Goal: Task Accomplishment & Management: Complete application form

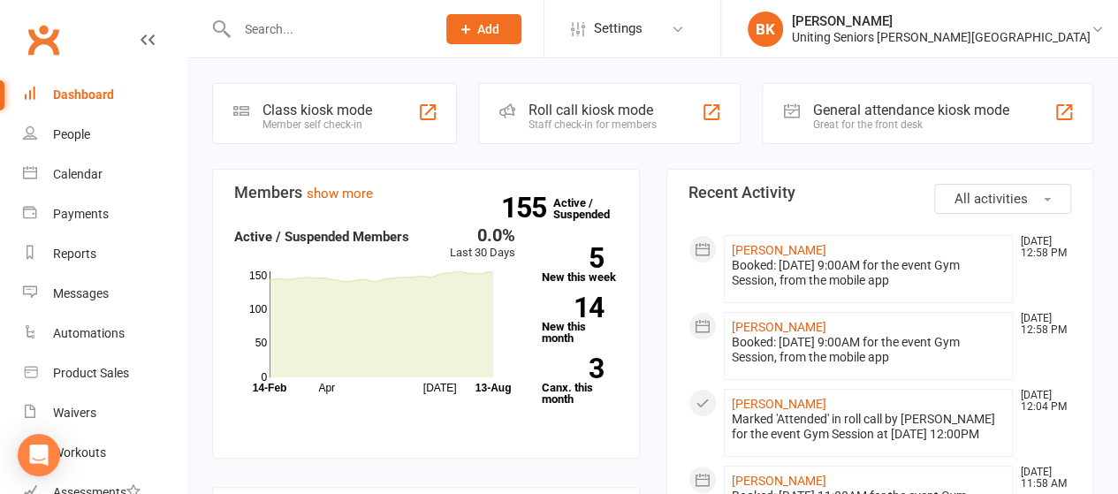
click at [324, 27] on input "text" at bounding box center [328, 29] width 192 height 25
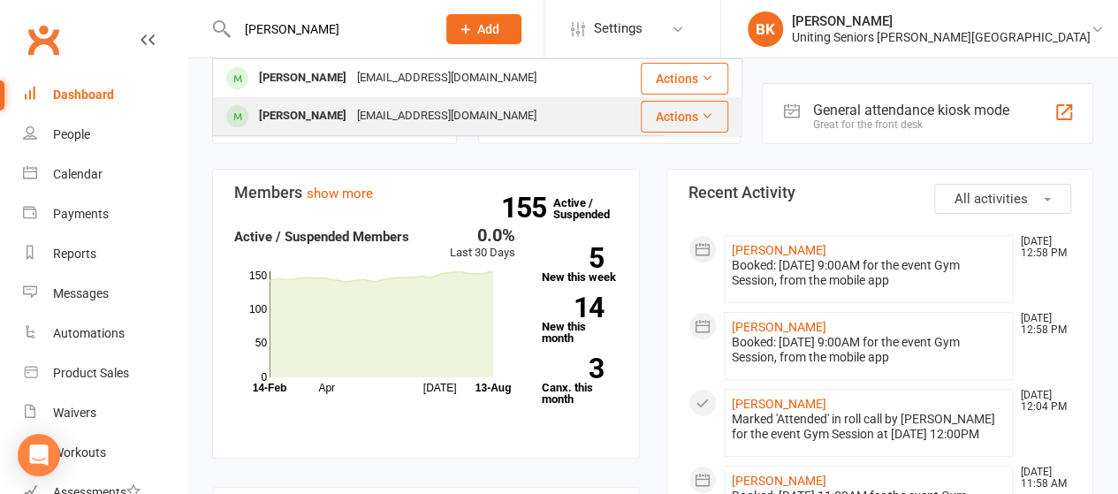
type input "[PERSON_NAME]"
click at [446, 126] on div "[EMAIL_ADDRESS][DOMAIN_NAME]" at bounding box center [447, 116] width 190 height 26
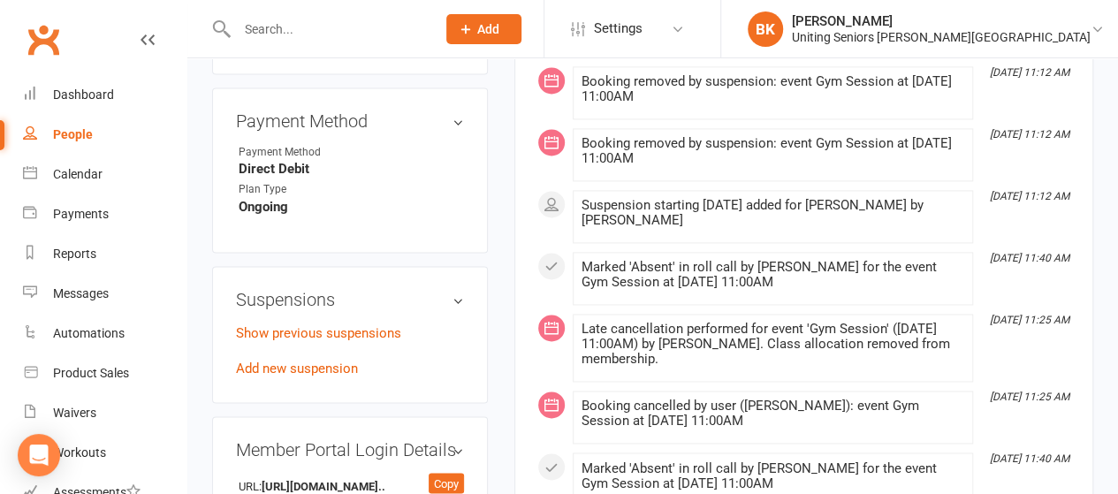
scroll to position [972, 0]
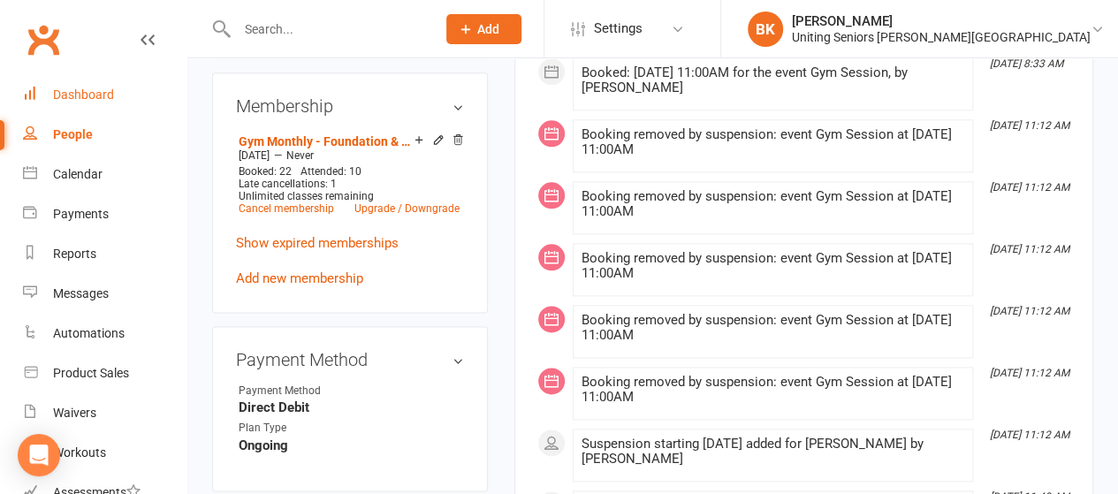
click at [114, 89] on link "Dashboard" at bounding box center [105, 95] width 164 height 40
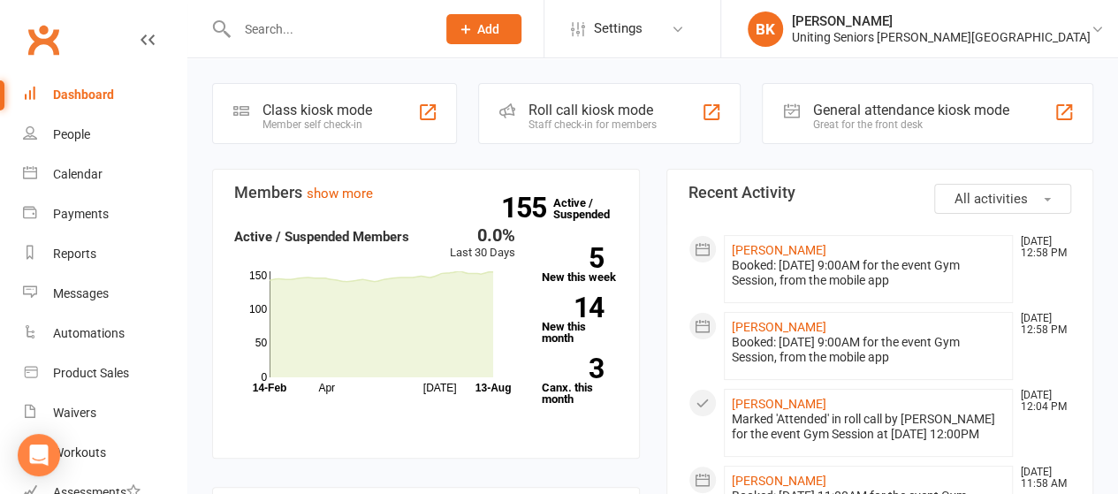
click at [522, 23] on button "Add" at bounding box center [483, 29] width 75 height 30
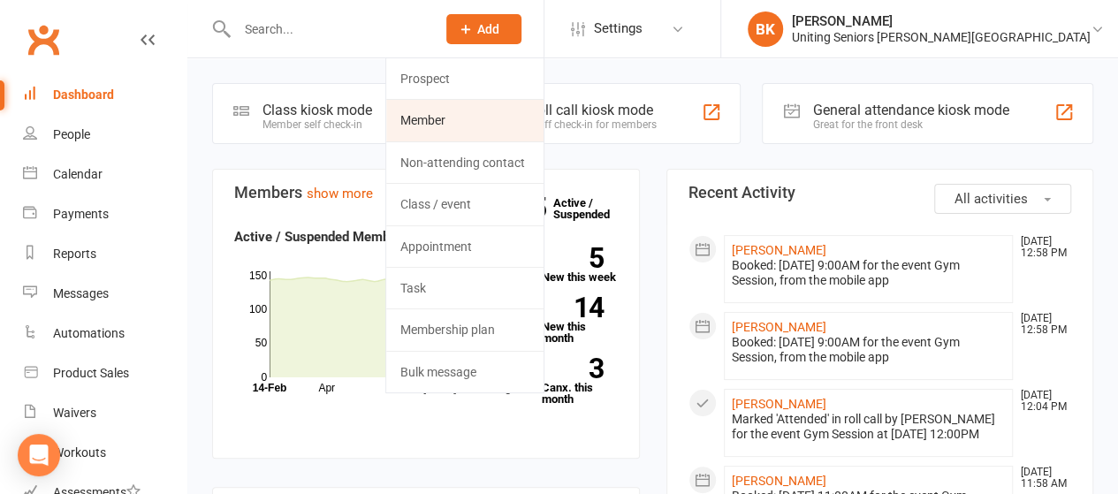
click at [542, 122] on link "Member" at bounding box center [464, 120] width 157 height 41
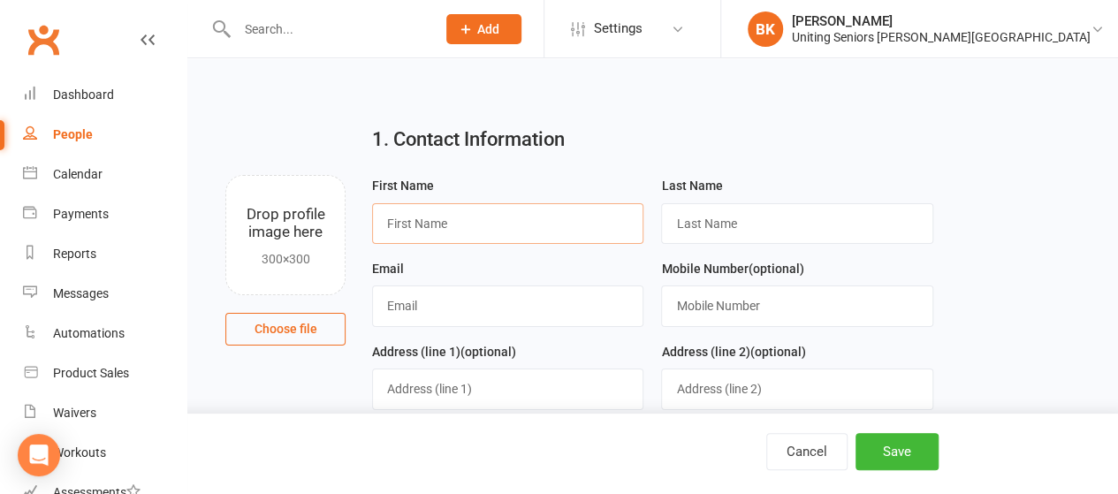
click at [555, 232] on input "text" at bounding box center [507, 223] width 271 height 41
type input "Wendy"
type input "Barker"
click at [460, 299] on input "text" at bounding box center [507, 306] width 271 height 41
type input "wgbarker150@gmail.com"
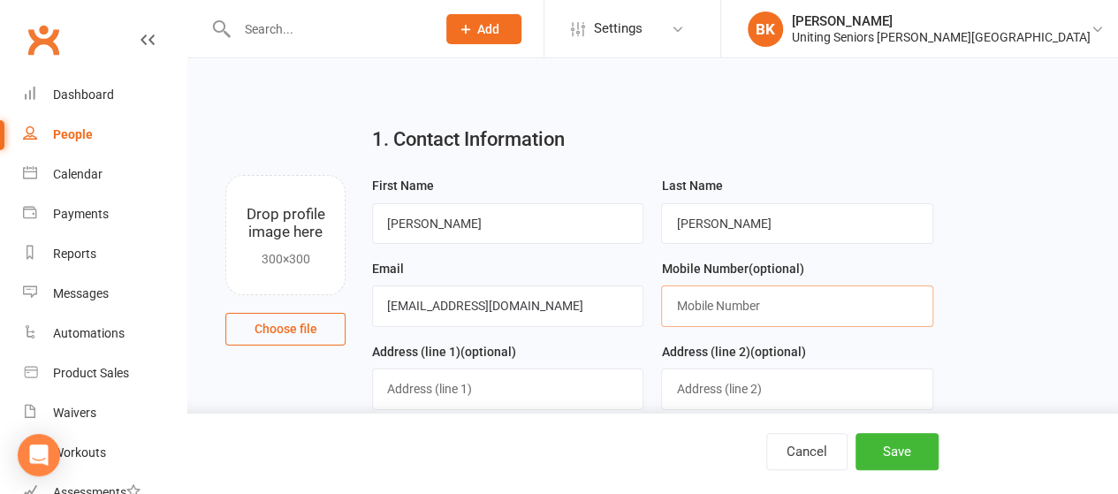
click at [724, 316] on input "text" at bounding box center [796, 306] width 271 height 41
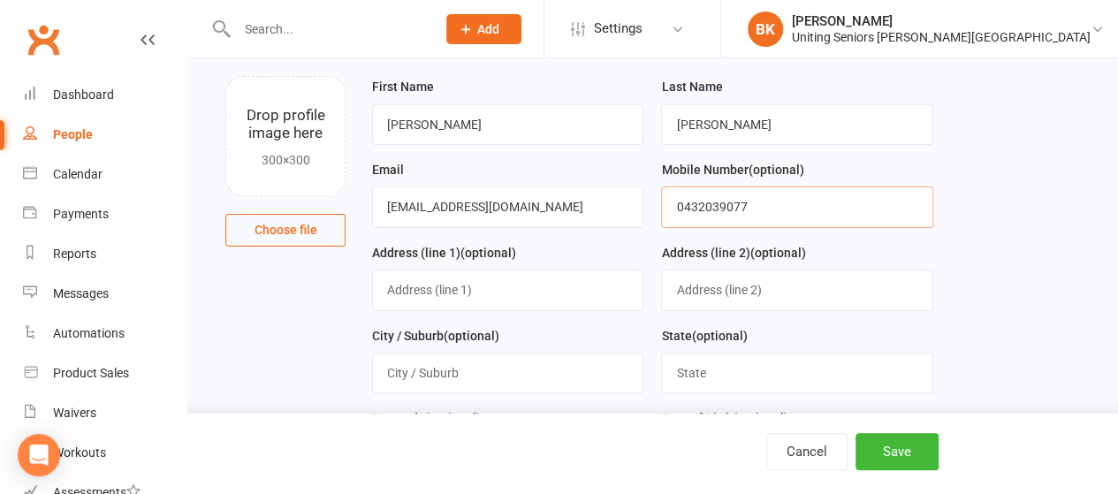
scroll to position [265, 0]
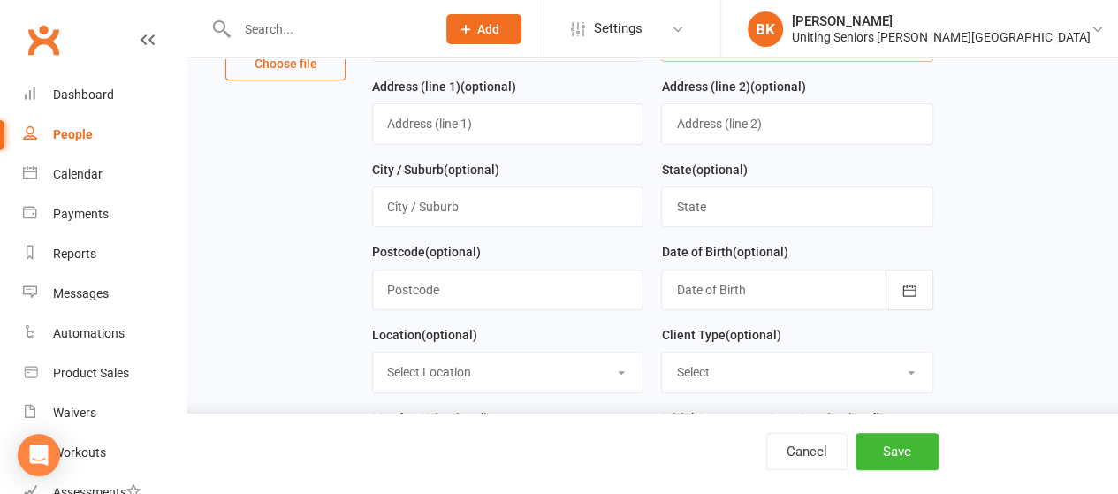
type input "0432039077"
click at [430, 118] on input "text" at bounding box center [507, 123] width 271 height 41
click at [414, 119] on input "Unit 18/3a Verney Drive" at bounding box center [507, 123] width 271 height 41
click at [421, 122] on input "18/3a Verney Drive" at bounding box center [507, 123] width 271 height 41
type input "18/3A Verney Drive"
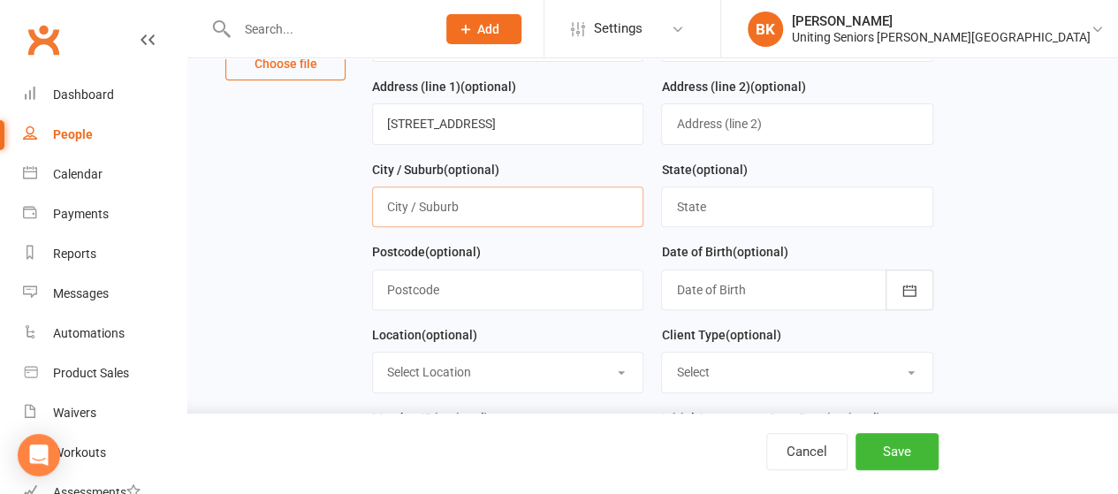
click at [483, 197] on input "text" at bounding box center [507, 207] width 271 height 41
type input "West Pennant Hills"
click at [732, 218] on input "text" at bounding box center [796, 207] width 271 height 41
type input "NSW"
click at [492, 287] on input "text" at bounding box center [507, 290] width 271 height 41
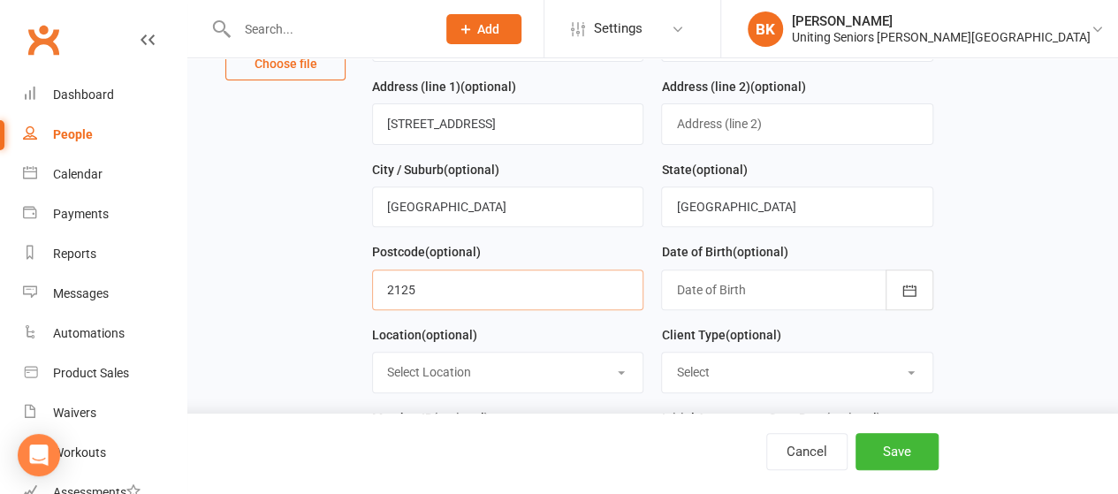
type input "2125"
click at [791, 286] on div at bounding box center [796, 290] width 271 height 41
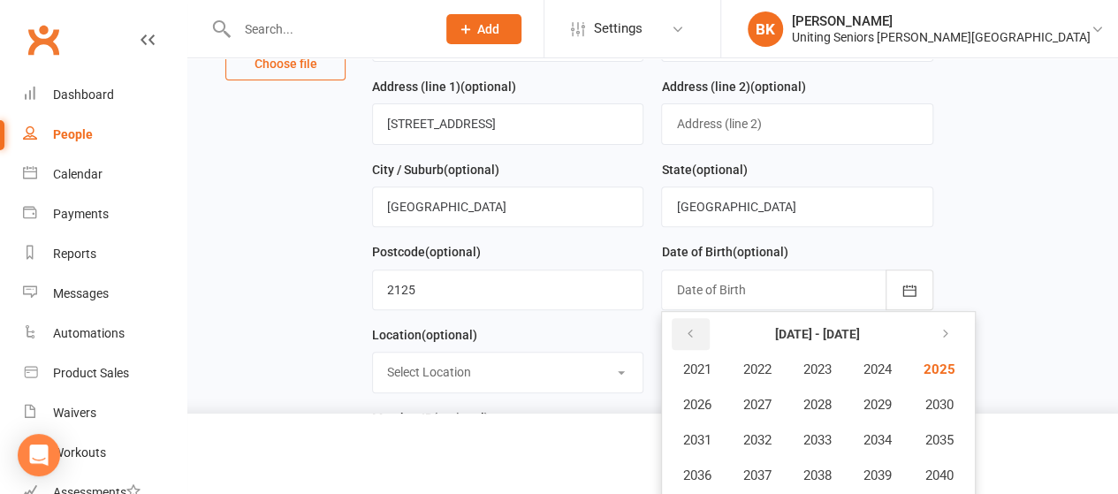
click at [684, 329] on icon "button" at bounding box center [689, 334] width 12 height 14
click at [889, 461] on button "1959" at bounding box center [877, 476] width 58 height 34
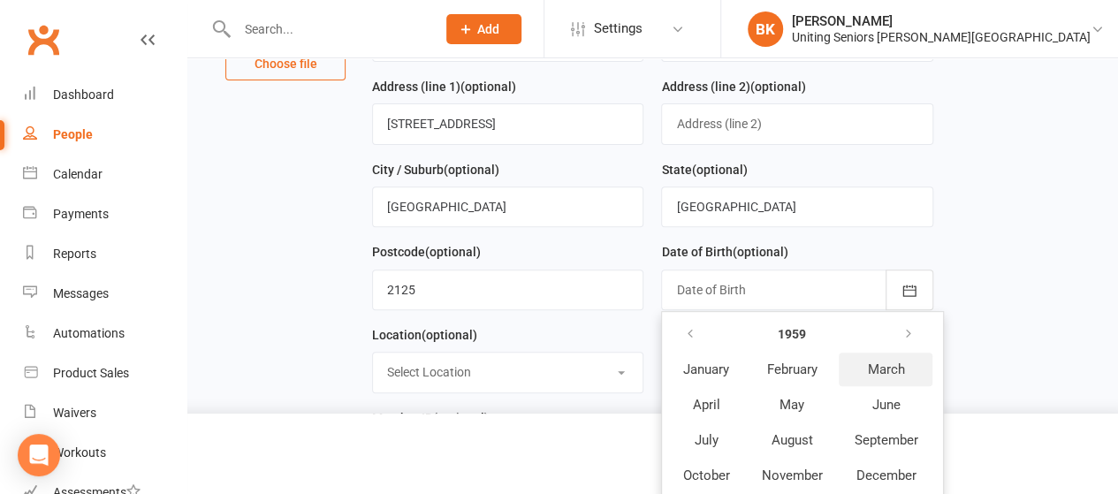
click at [889, 365] on span "March" at bounding box center [885, 370] width 37 height 16
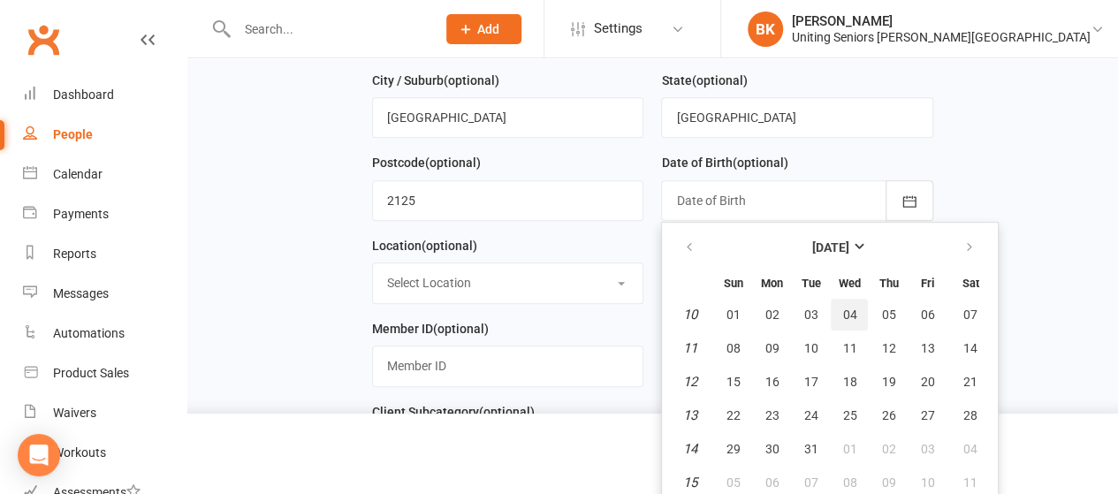
scroll to position [442, 0]
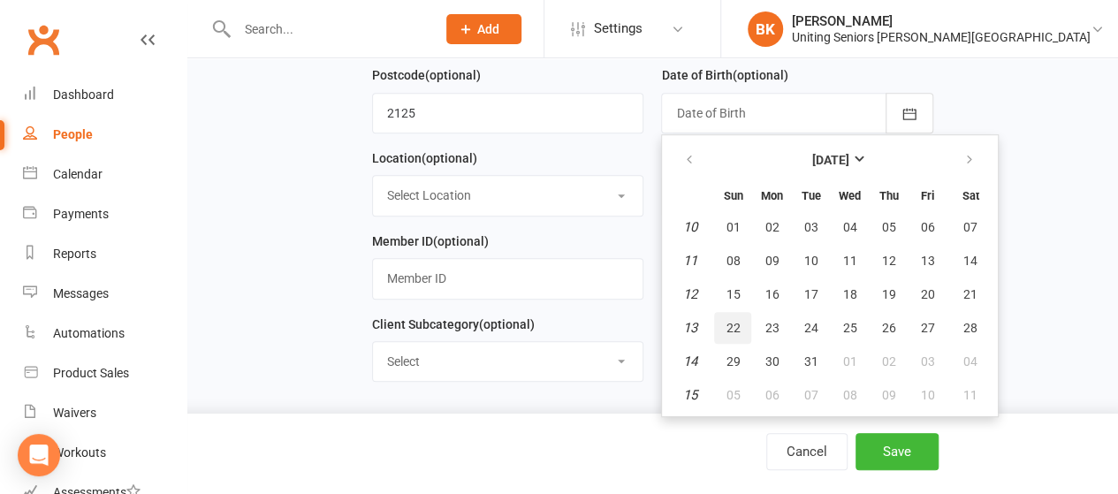
click at [732, 322] on span "22" at bounding box center [733, 328] width 14 height 14
type input "22 Mar 1959"
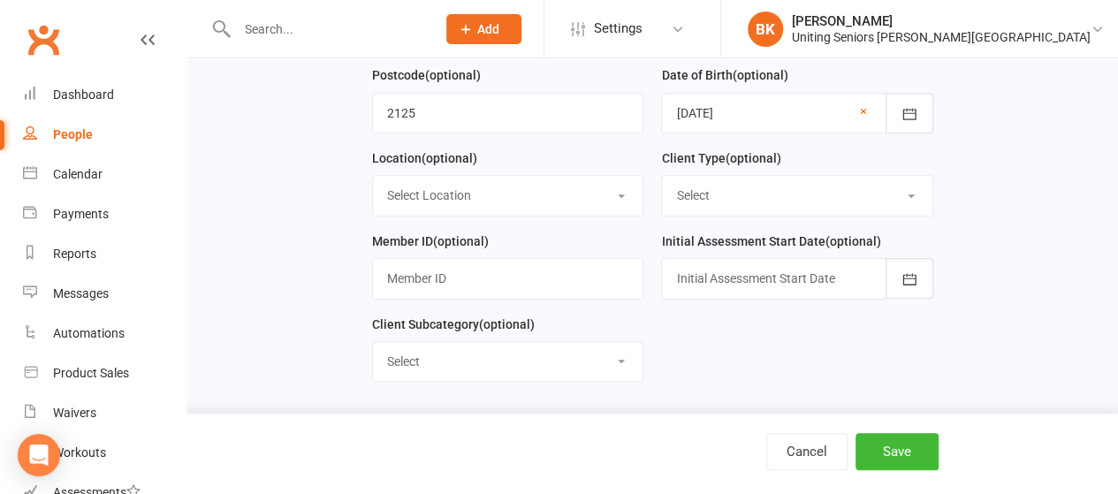
click at [465, 197] on select "Select Location Seniors Gym Normanhurst" at bounding box center [508, 195] width 270 height 39
select select "0"
click at [373, 176] on select "Select Location Seniors Gym Normanhurst" at bounding box center [508, 195] width 270 height 39
click at [715, 192] on select "Select Funded (CHSP) Foundation & Pensioner (FUP) Self-Funded (Full) DVA Unitin…" at bounding box center [797, 195] width 270 height 39
select select "Foundation & Pensioner (FUP)"
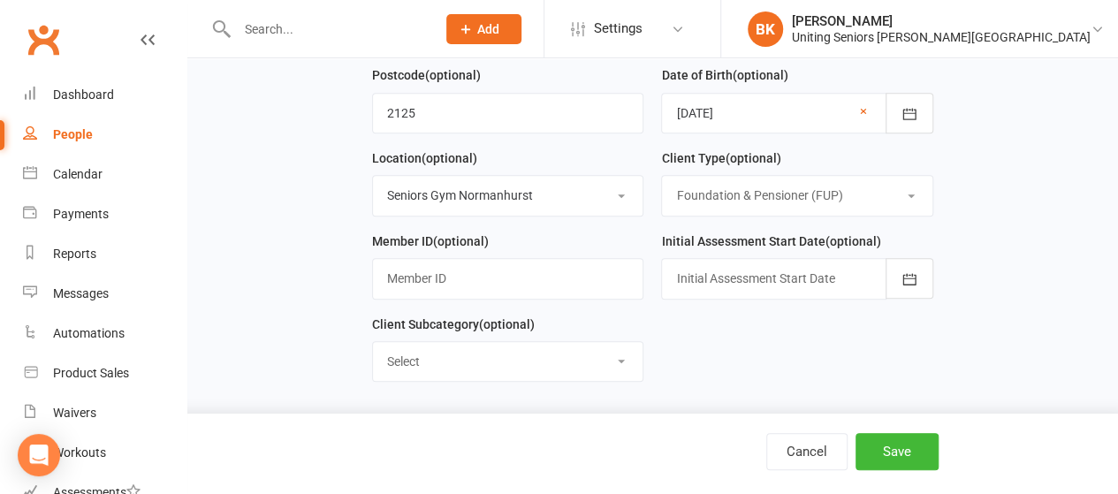
click at [662, 176] on select "Select Funded (CHSP) Foundation & Pensioner (FUP) Self-Funded (Full) DVA Unitin…" at bounding box center [797, 195] width 270 height 39
click at [490, 272] on input "text" at bounding box center [507, 278] width 271 height 41
paste input "C0075442"
type input "C0075442"
click at [767, 273] on div at bounding box center [796, 278] width 271 height 41
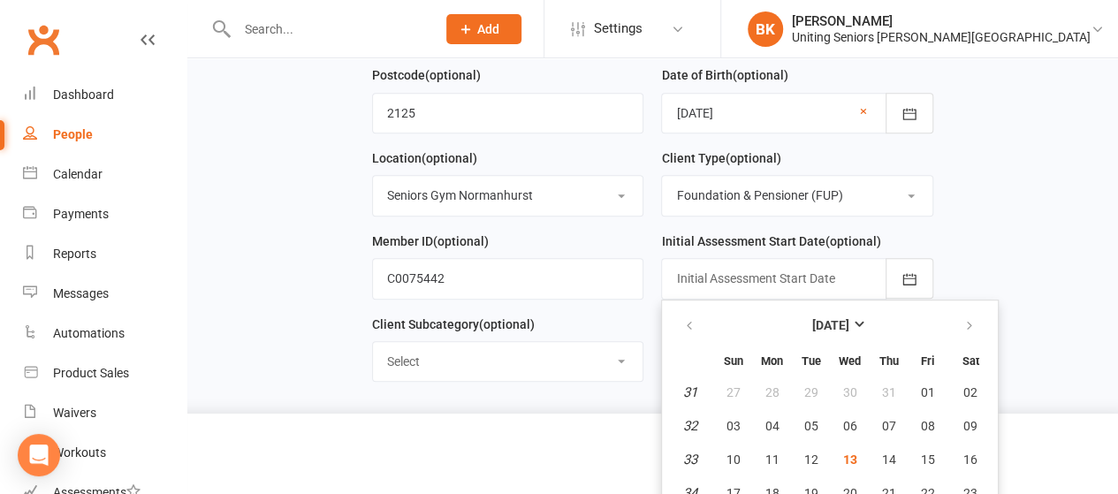
scroll to position [520, 0]
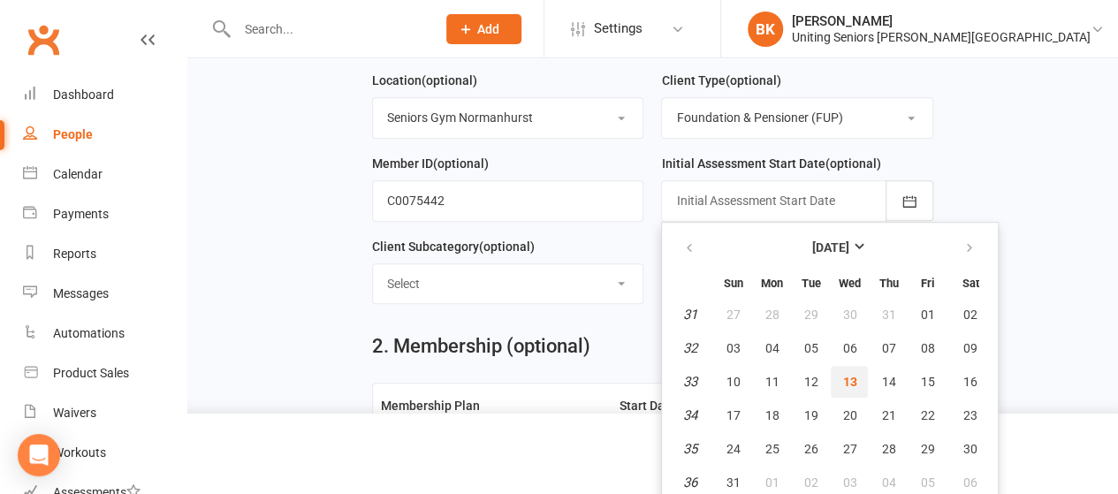
click at [843, 375] on span "13" at bounding box center [849, 382] width 14 height 14
type input "13 Aug 2025"
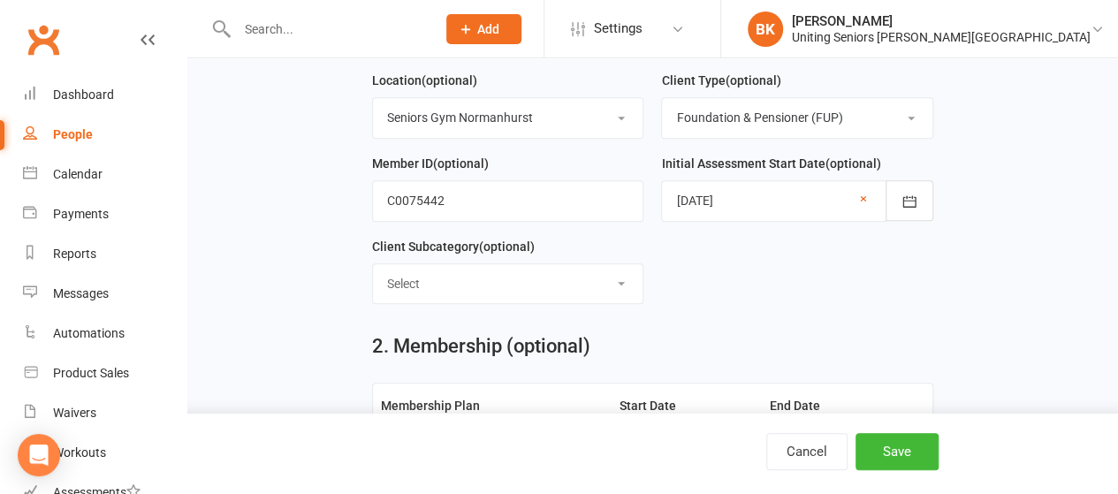
click at [546, 271] on select "Select ILU Community" at bounding box center [508, 283] width 270 height 39
select select "Community"
click at [373, 264] on select "Select ILU Community" at bounding box center [508, 283] width 270 height 39
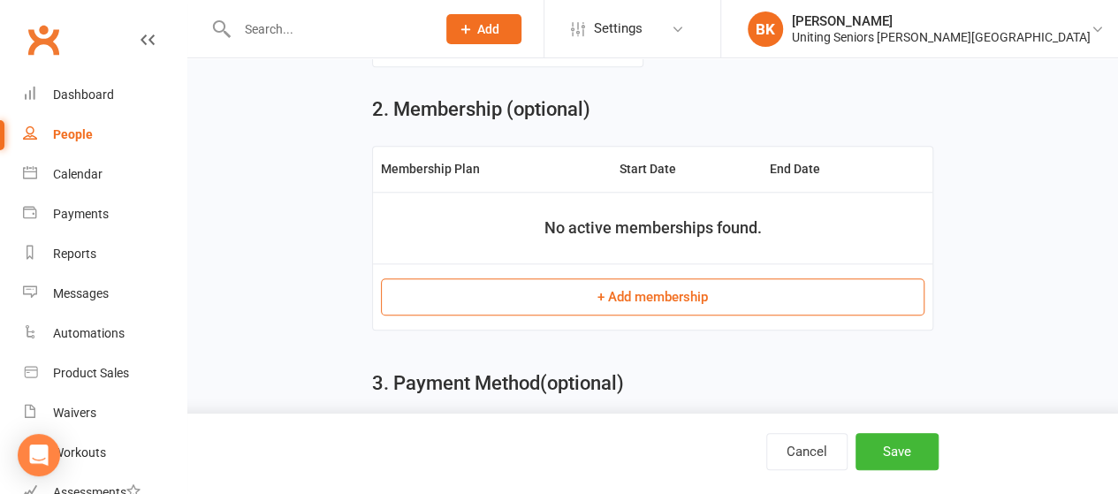
scroll to position [785, 0]
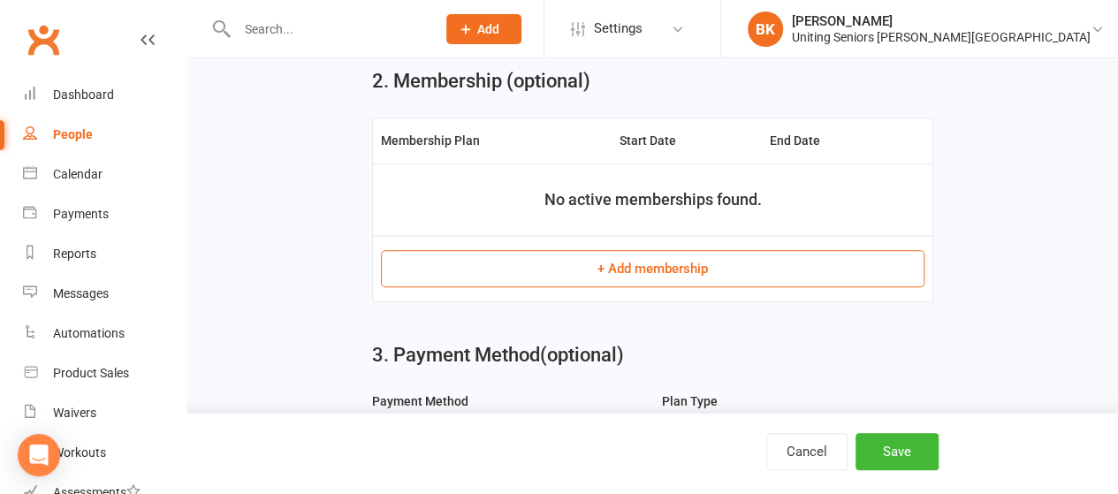
click at [644, 254] on button "+ Add membership" at bounding box center [653, 268] width 544 height 37
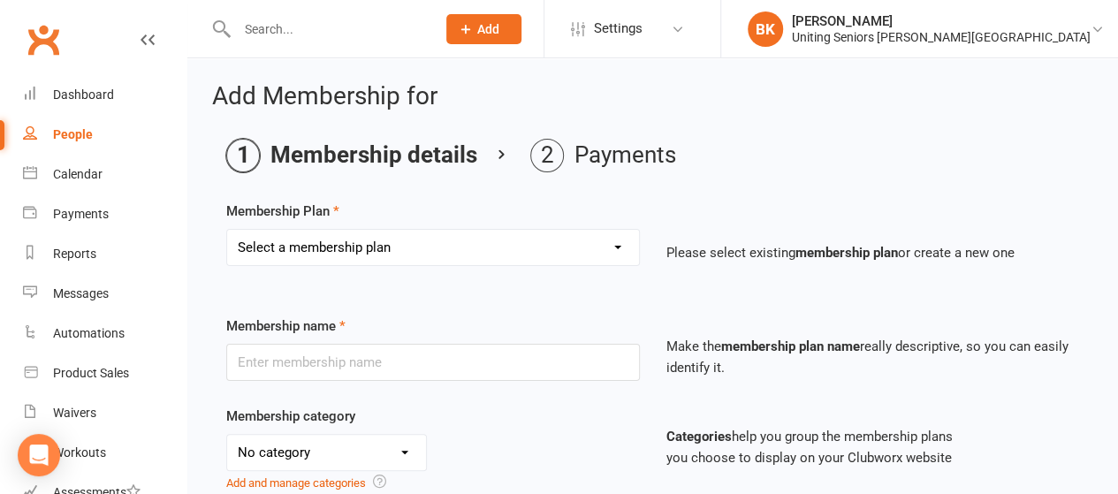
click at [477, 253] on select "Select a membership plan Create new Membership Plan Initial Assessment + Set Up…" at bounding box center [433, 247] width 412 height 35
select select "7"
click at [227, 230] on select "Select a membership plan Create new Membership Plan Initial Assessment + Set Up…" at bounding box center [433, 247] width 412 height 35
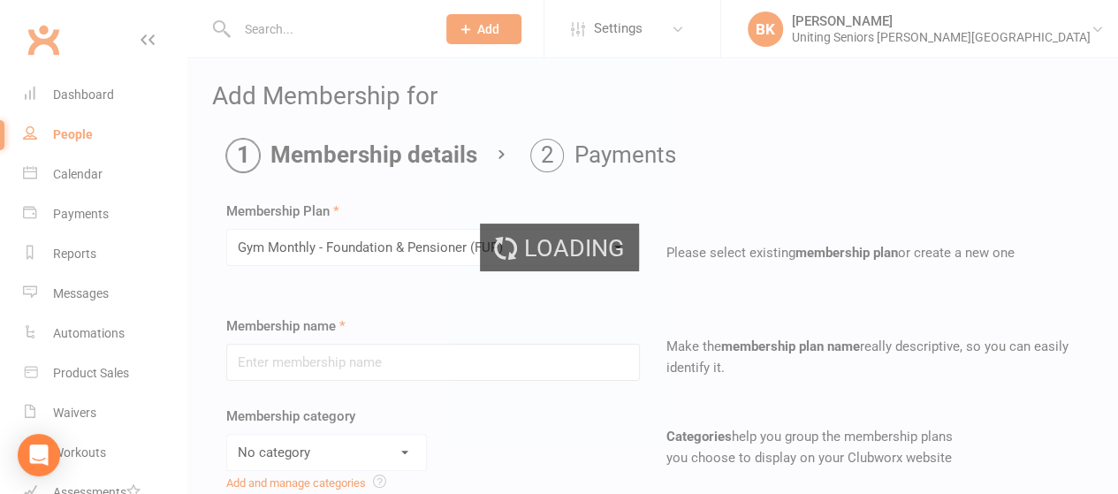
type input "Gym Monthly - Foundation & Pensioner (FUP)"
select select "4"
type input "0"
type input "4"
select select "?"
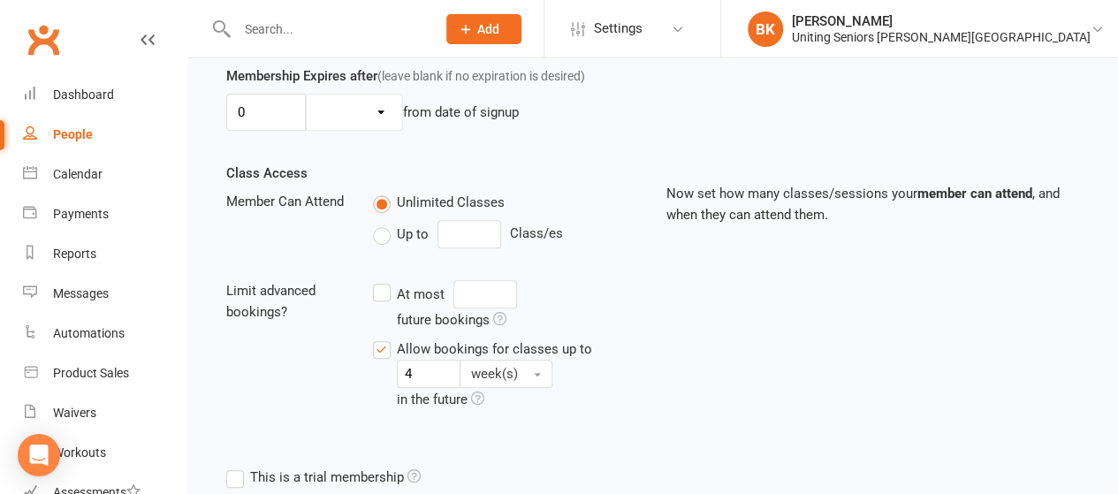
scroll to position [861, 0]
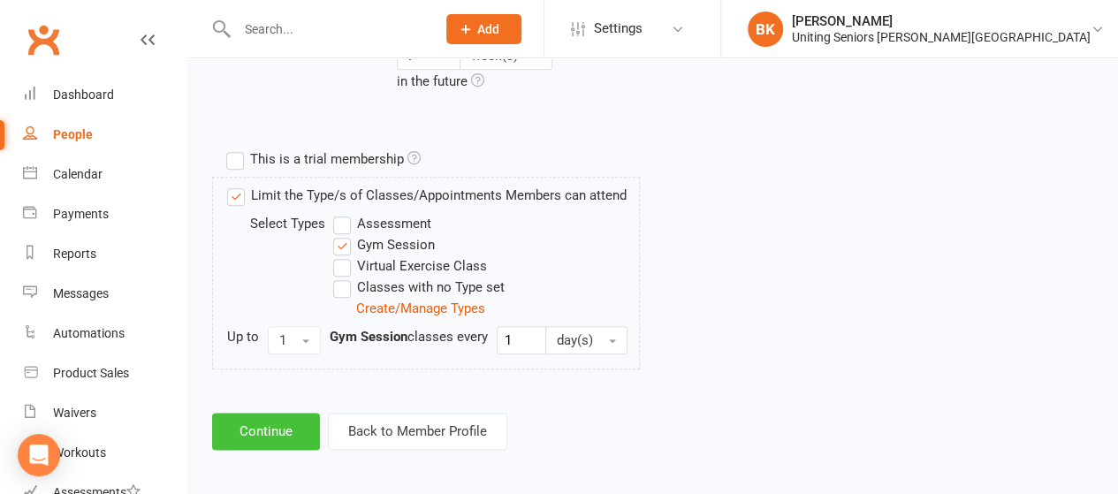
click at [288, 417] on button "Continue" at bounding box center [266, 431] width 108 height 37
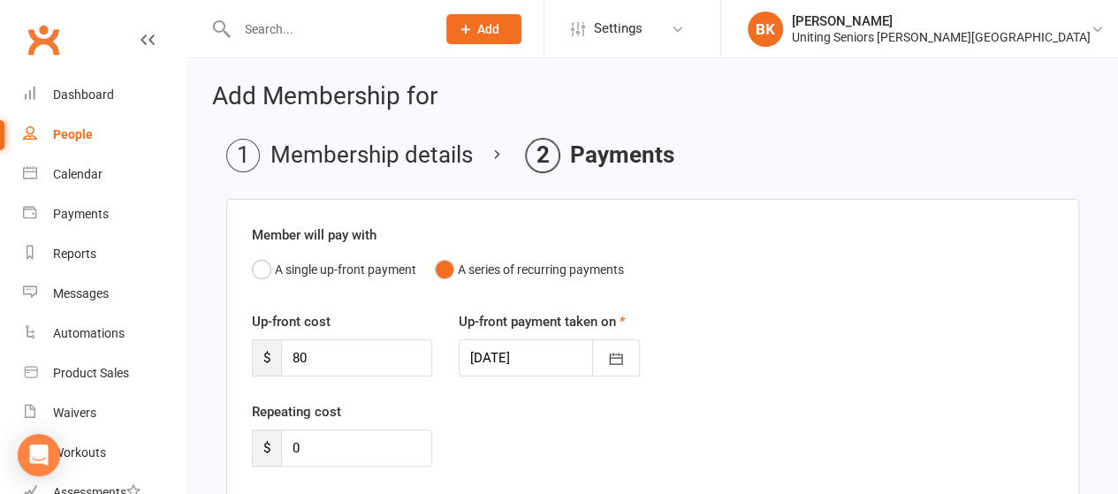
scroll to position [472, 0]
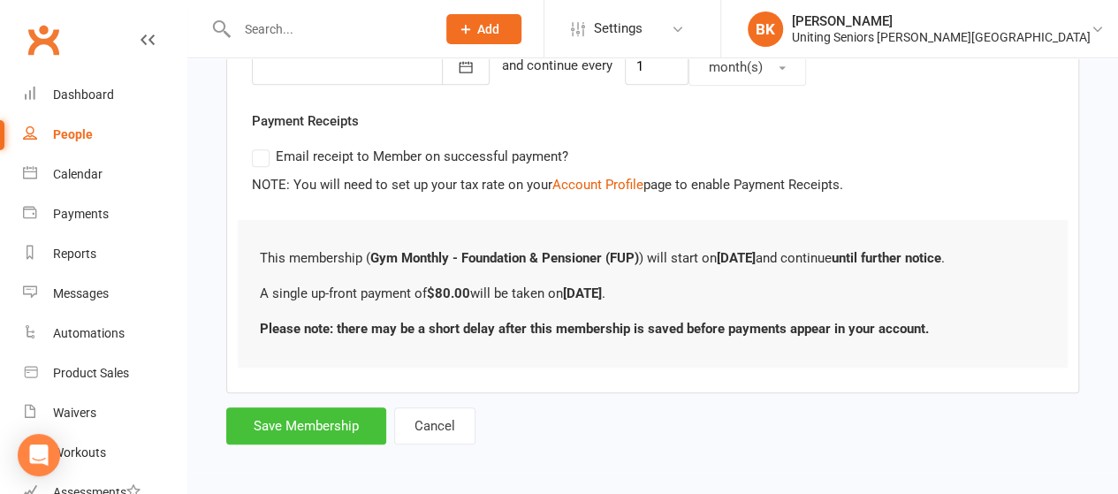
click at [329, 418] on button "Save Membership" at bounding box center [306, 426] width 160 height 37
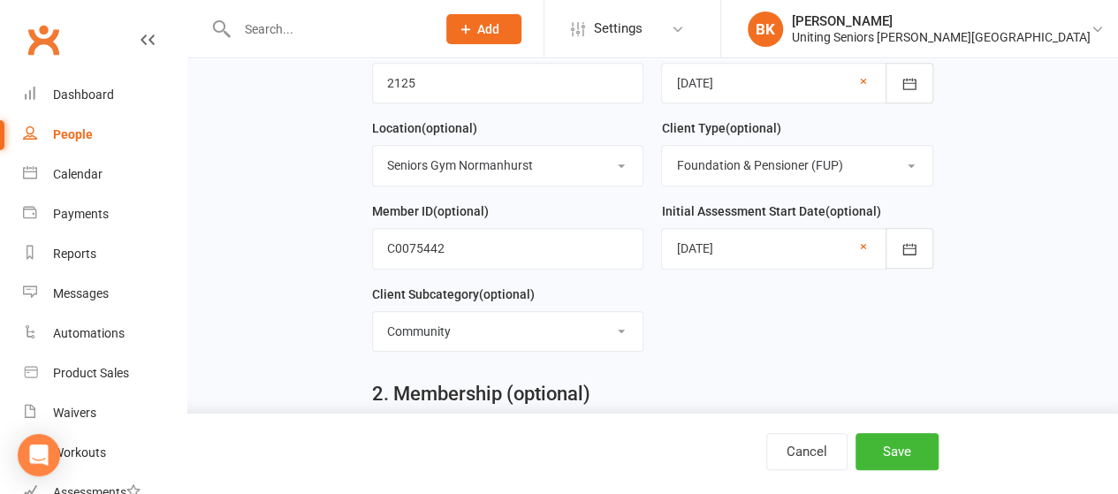
scroll to position [831, 0]
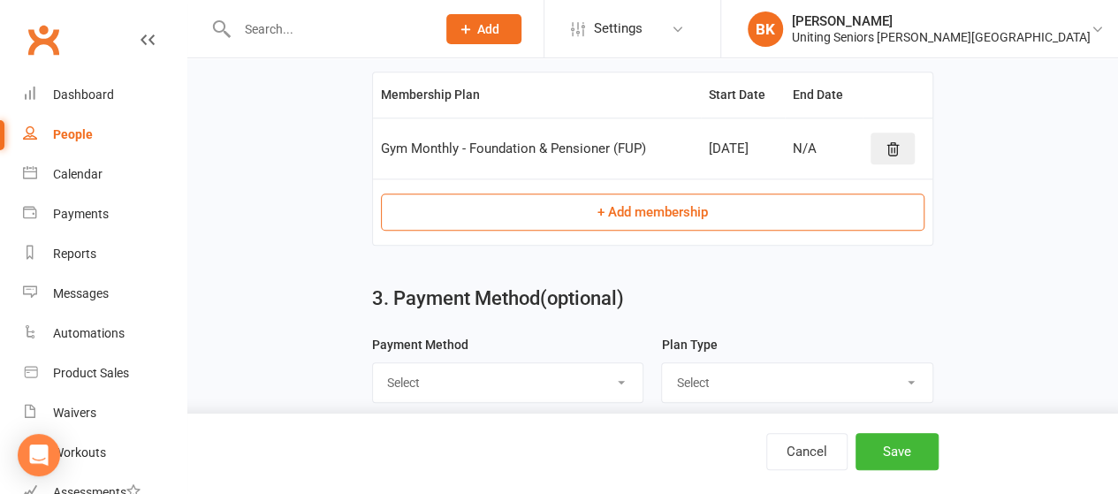
click at [519, 363] on select "Select Direct Debit Direct Deposit / Bank Transfer Cheque BPay Credit Card Rost…" at bounding box center [508, 382] width 270 height 39
select select "Direct Debit"
click at [373, 363] on select "Select Direct Debit Direct Deposit / Bank Transfer Cheque BPay Credit Card Rost…" at bounding box center [508, 382] width 270 height 39
click at [763, 367] on select "Select Ongoing Single-Service" at bounding box center [797, 382] width 270 height 39
select select "Ongoing"
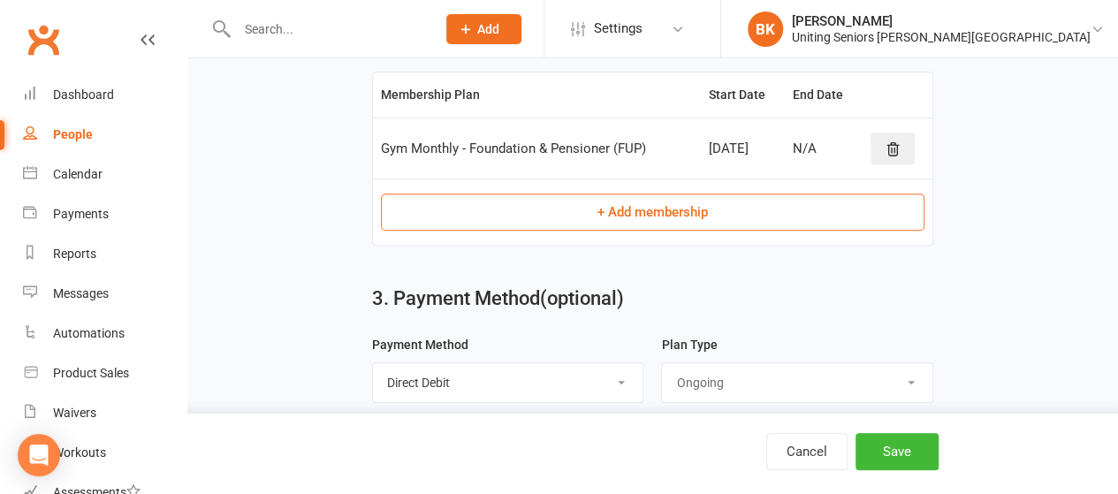
click at [662, 363] on select "Select Ongoing Single-Service" at bounding box center [797, 382] width 270 height 39
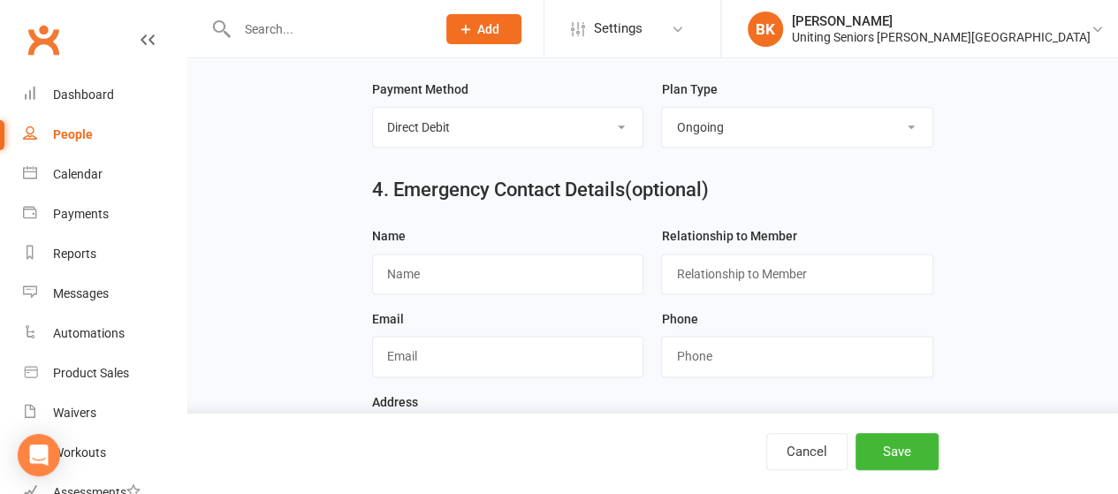
scroll to position [1152, 0]
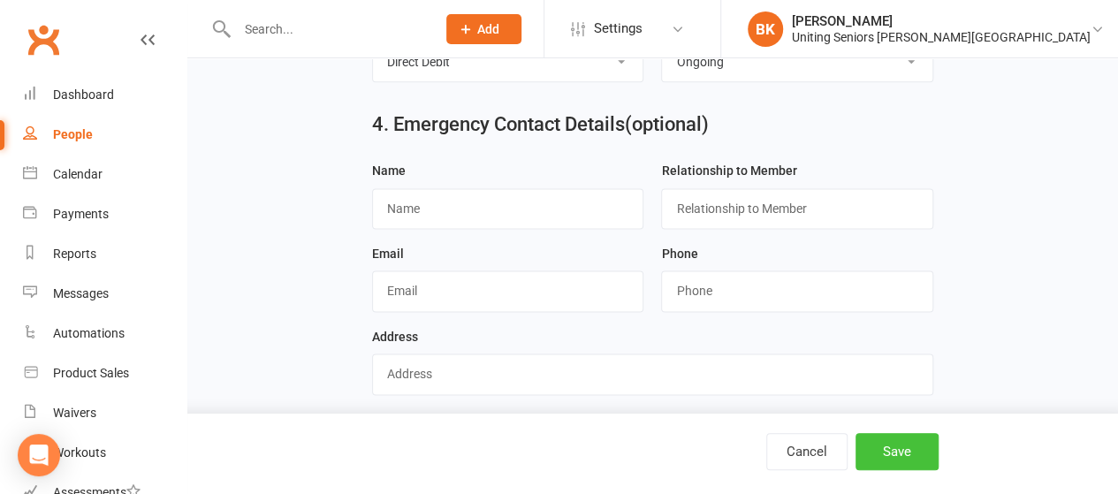
click at [918, 453] on button "Save" at bounding box center [897, 451] width 83 height 37
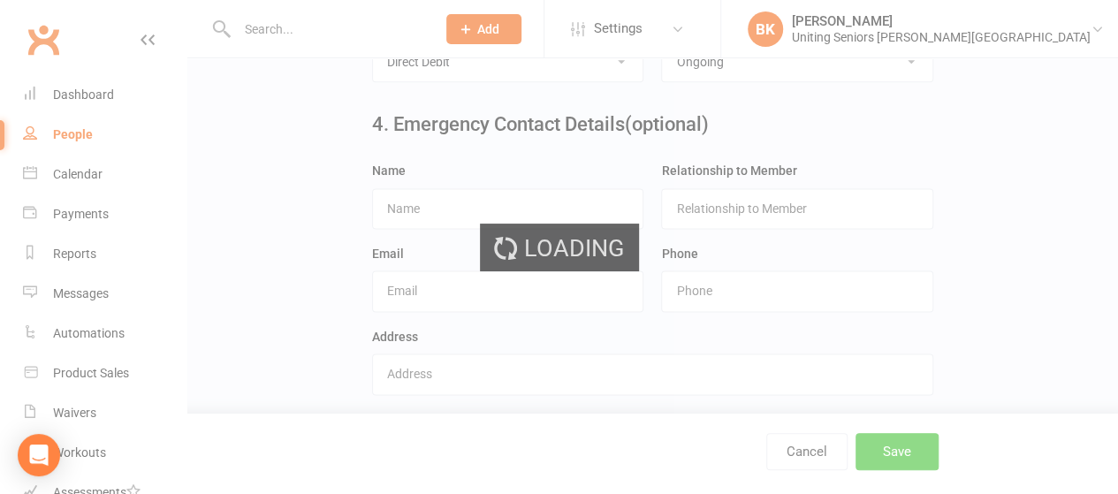
scroll to position [0, 0]
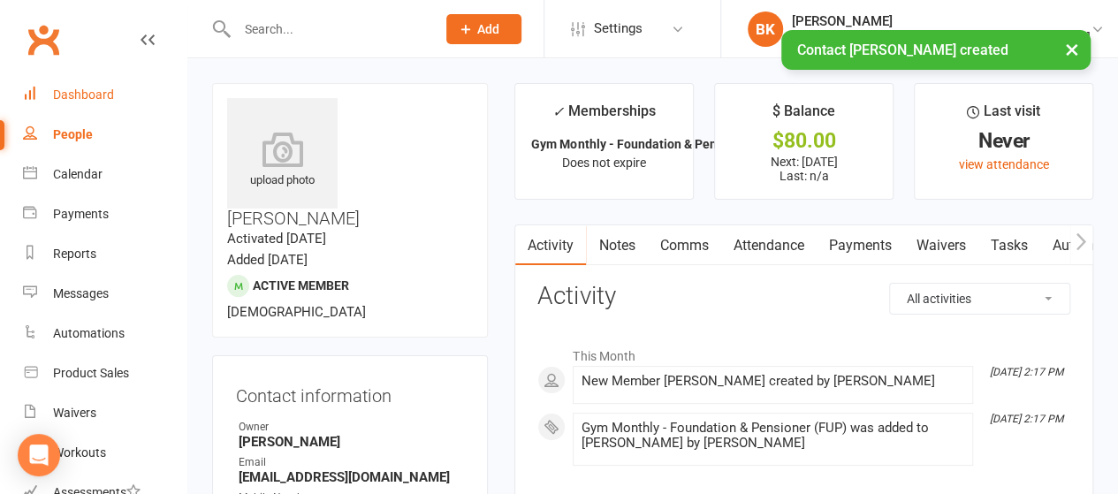
click at [83, 88] on div "Dashboard" at bounding box center [83, 95] width 61 height 14
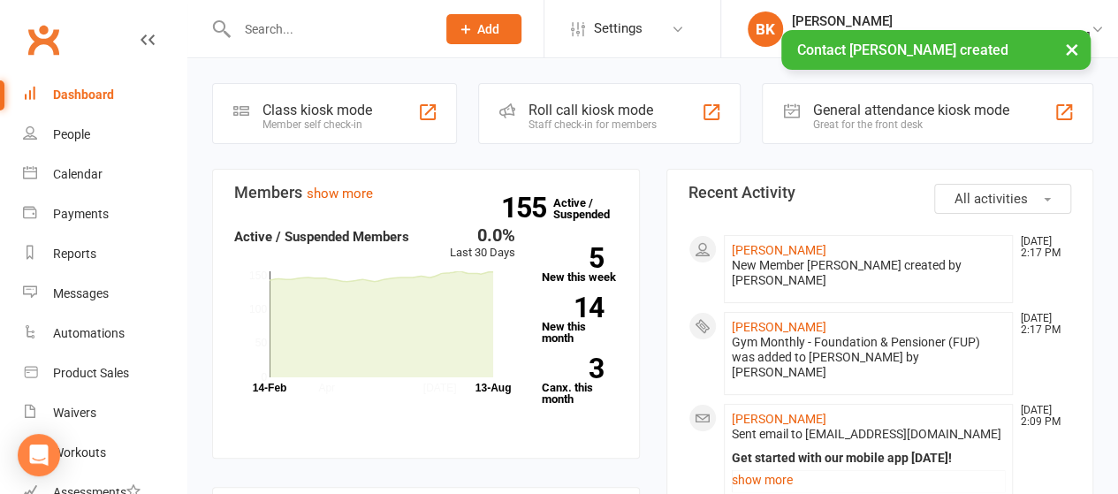
click at [896, 102] on div "General attendance kiosk mode" at bounding box center [910, 110] width 196 height 17
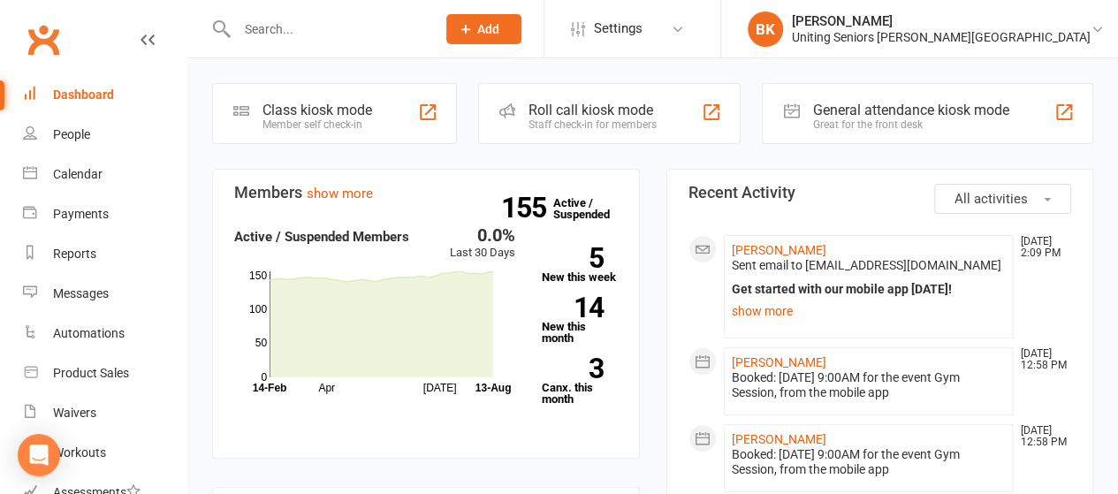
click at [327, 26] on input "text" at bounding box center [328, 29] width 192 height 25
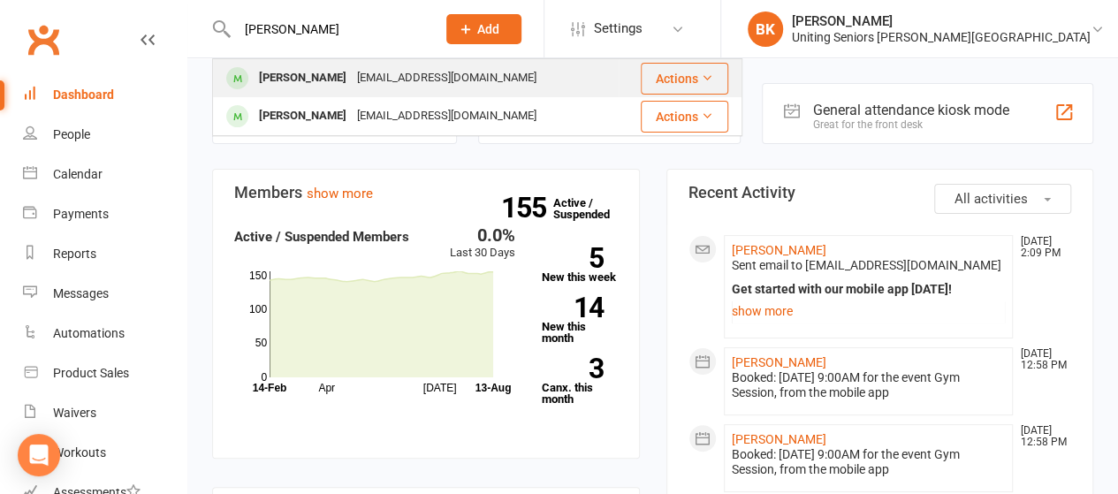
type input "[PERSON_NAME]"
click at [352, 79] on div "[EMAIL_ADDRESS][DOMAIN_NAME]" at bounding box center [447, 78] width 190 height 26
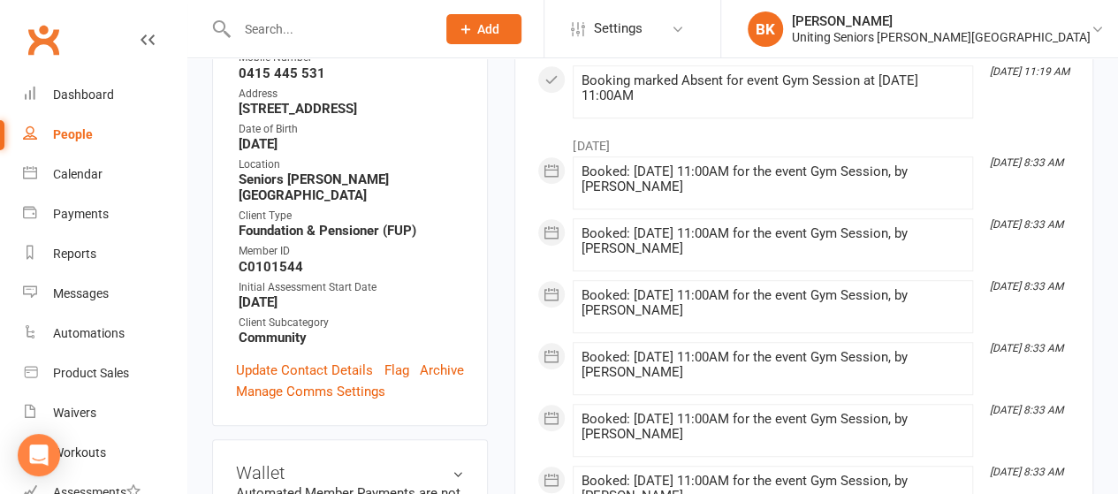
scroll to position [442, 0]
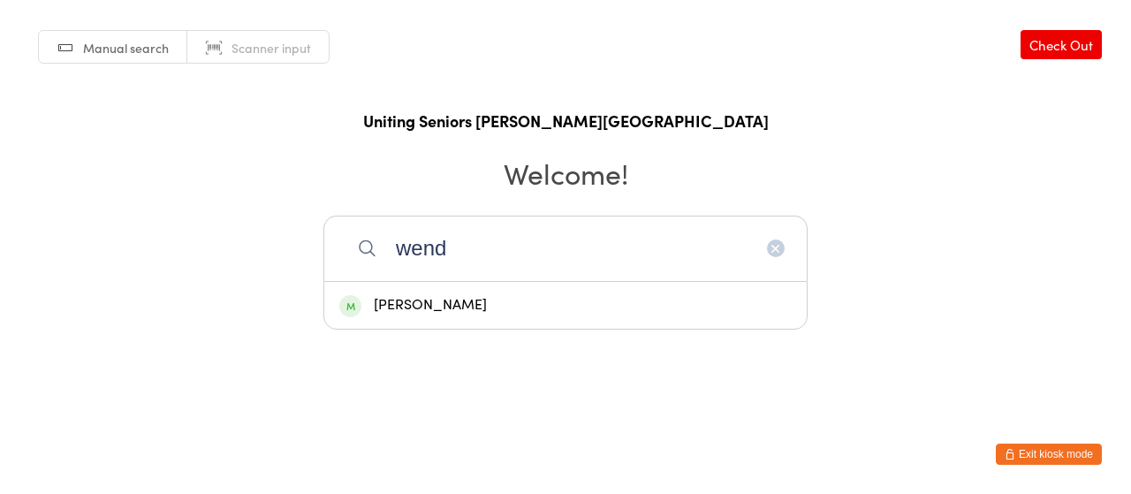
type input "wend"
click at [469, 318] on div "[PERSON_NAME]" at bounding box center [565, 305] width 483 height 47
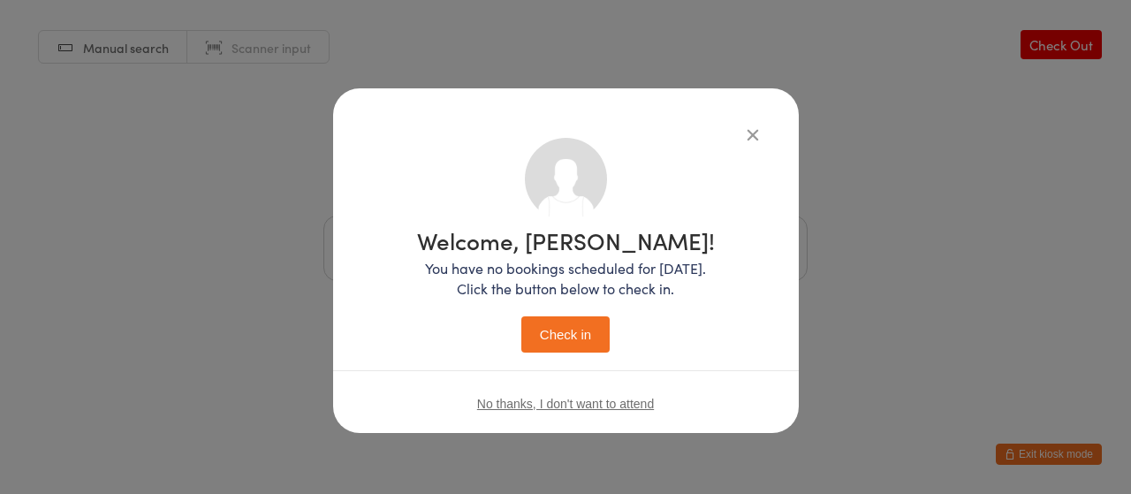
click at [584, 341] on button "Check in" at bounding box center [566, 334] width 88 height 36
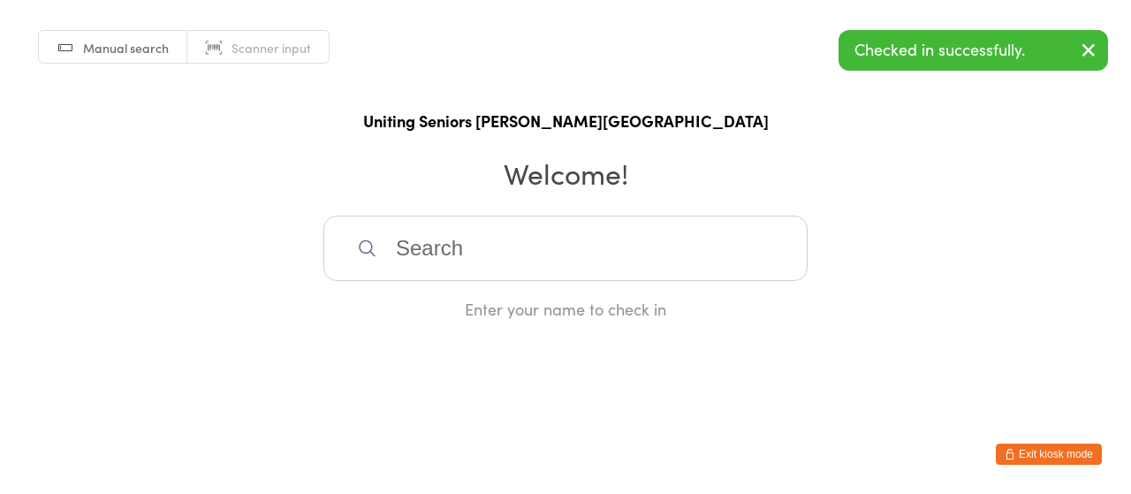
click at [1036, 457] on button "Exit kiosk mode" at bounding box center [1049, 454] width 106 height 21
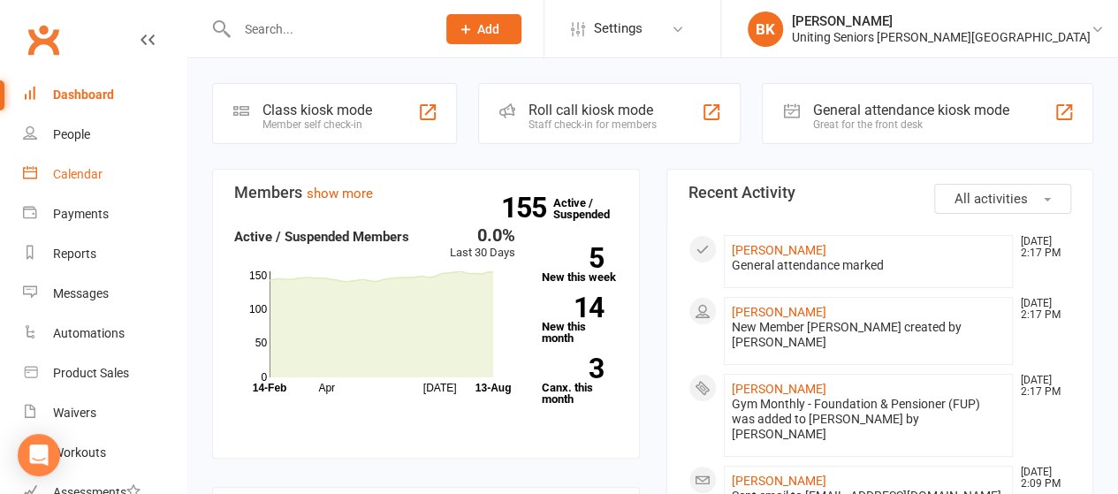
click at [77, 165] on link "Calendar" at bounding box center [105, 175] width 164 height 40
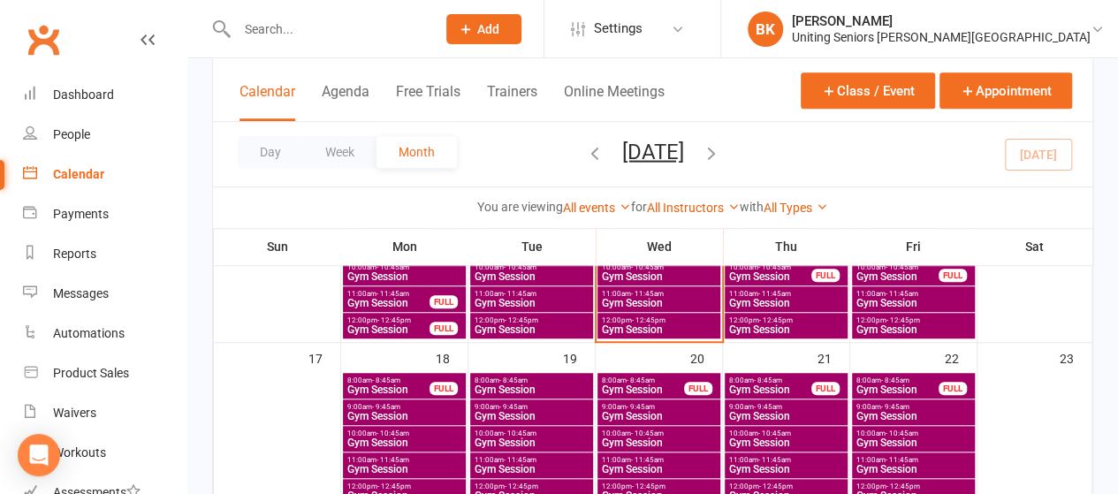
scroll to position [619, 0]
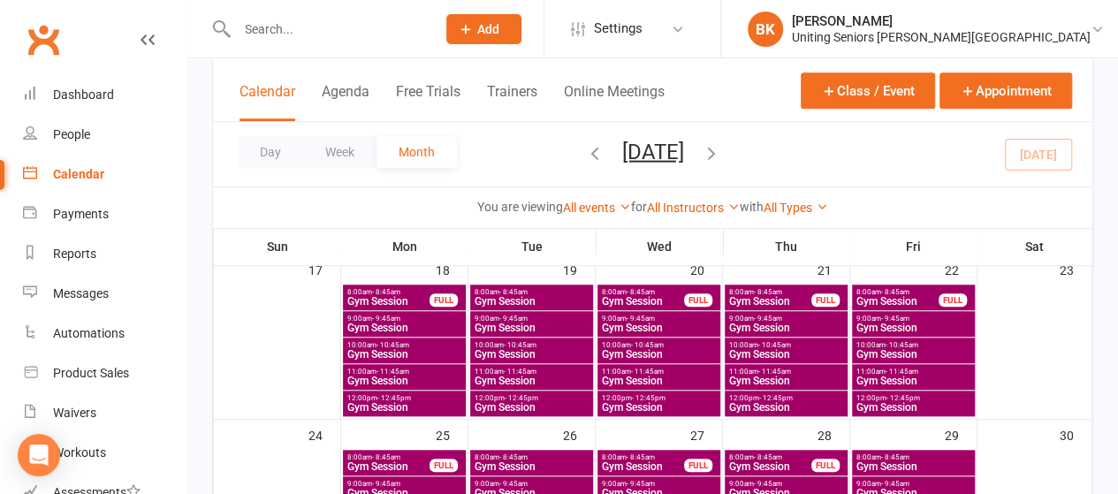
click at [442, 377] on span "Gym Session" at bounding box center [405, 381] width 116 height 11
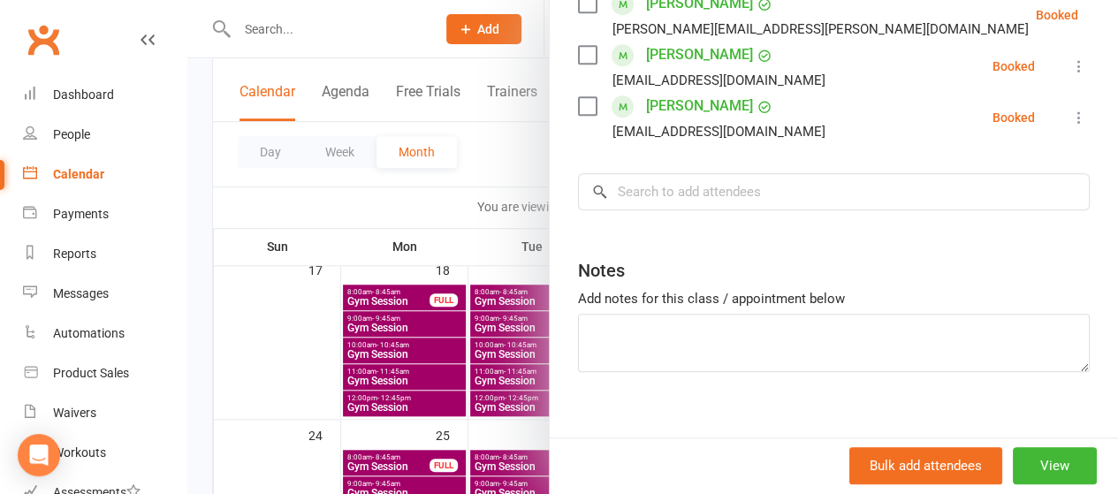
scroll to position [769, 0]
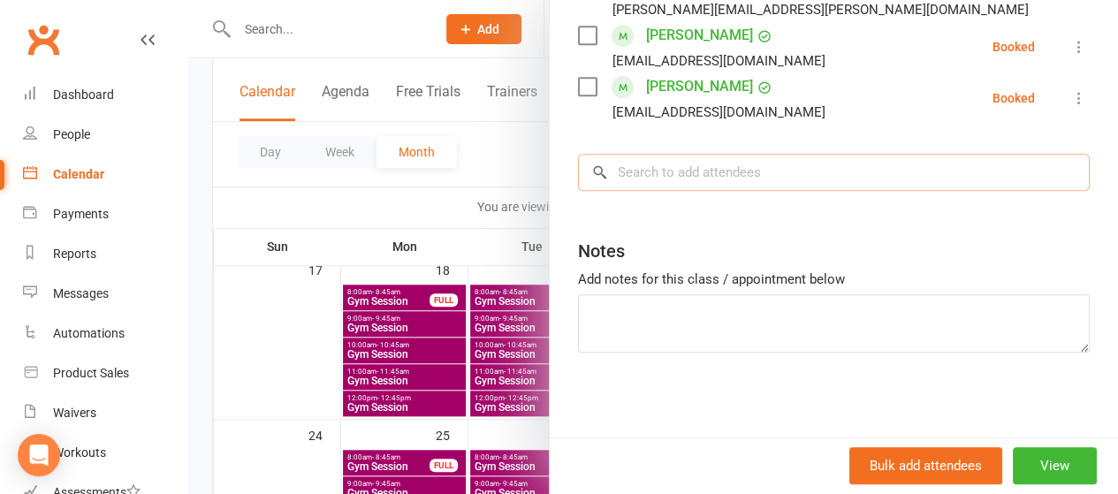
click at [722, 179] on input "search" at bounding box center [834, 172] width 512 height 37
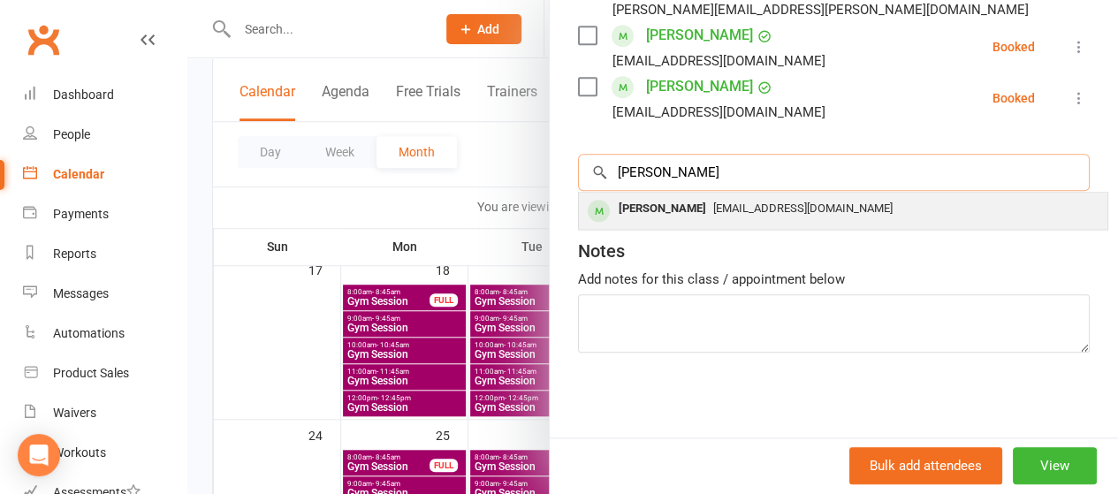
type input "wendy bar"
click at [713, 202] on span "wgbarker150@gmail.com" at bounding box center [802, 208] width 179 height 13
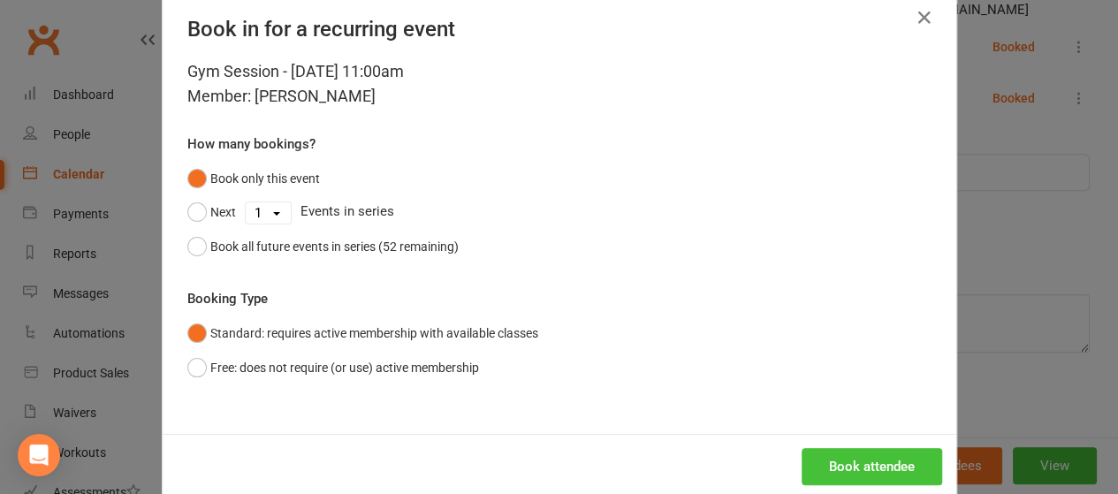
scroll to position [65, 0]
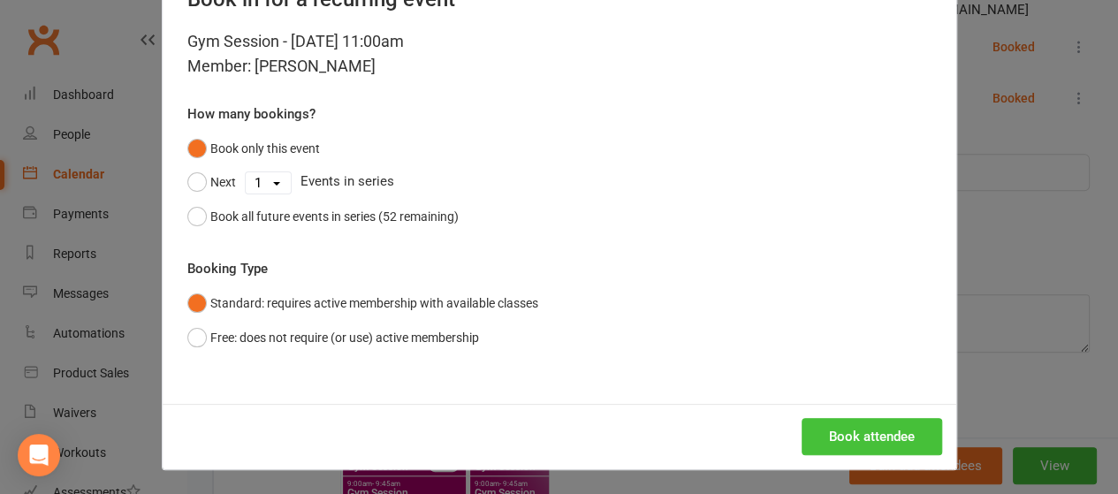
click at [850, 445] on button "Book attendee" at bounding box center [872, 436] width 141 height 37
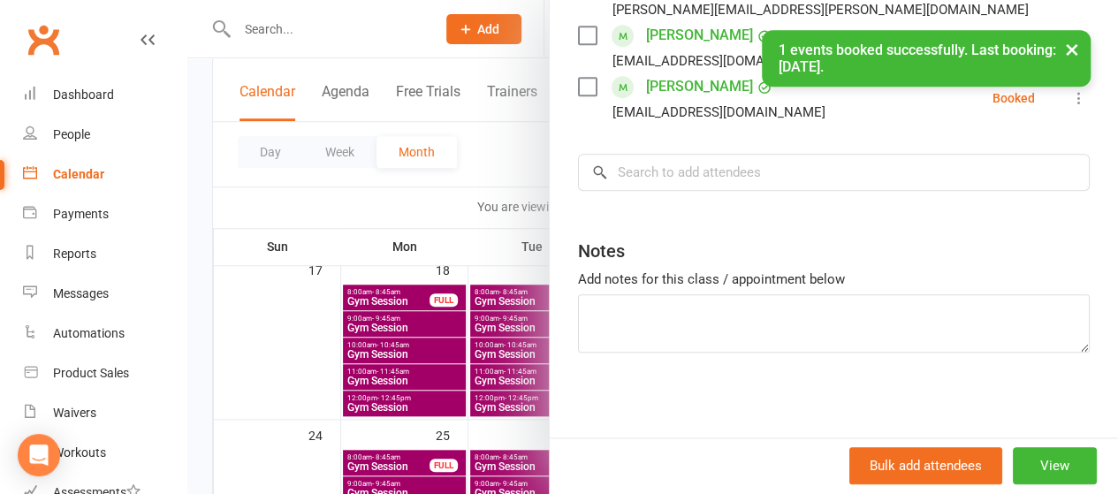
click at [391, 205] on div at bounding box center [652, 247] width 931 height 494
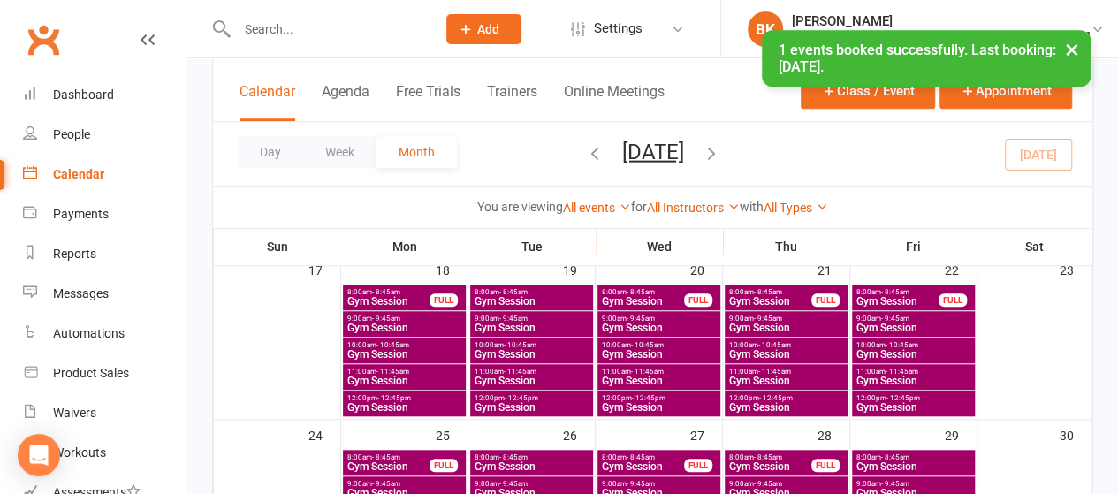
scroll to position [820, 0]
click at [657, 379] on span "Gym Session" at bounding box center [659, 381] width 116 height 11
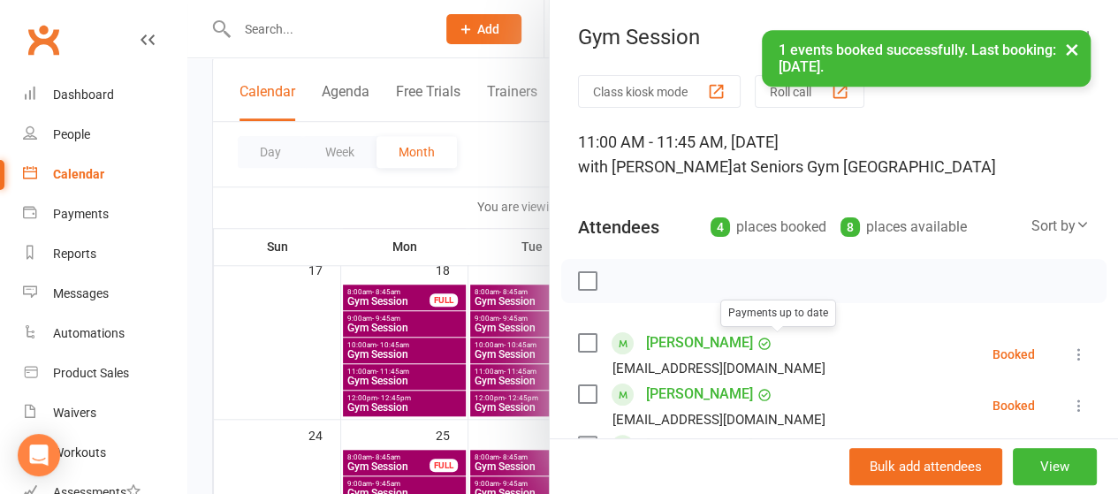
scroll to position [410, 0]
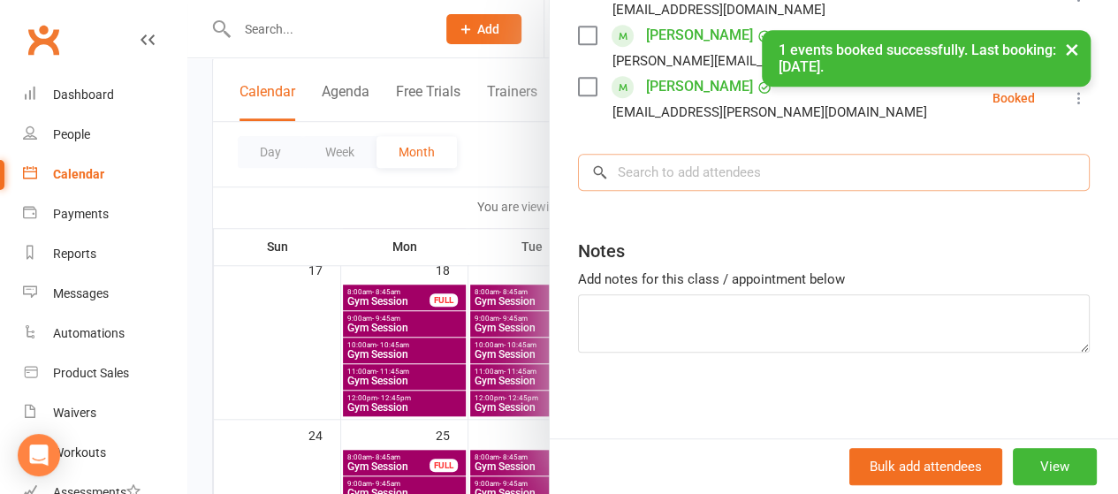
click at [640, 180] on input "search" at bounding box center [834, 172] width 512 height 37
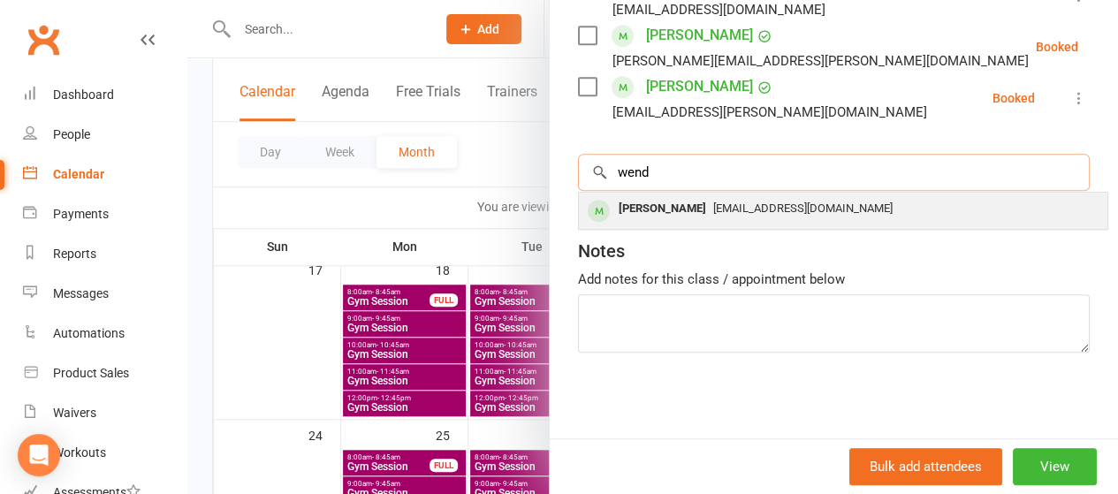
type input "wend"
click at [670, 206] on div "Wendy Barker" at bounding box center [663, 209] width 102 height 26
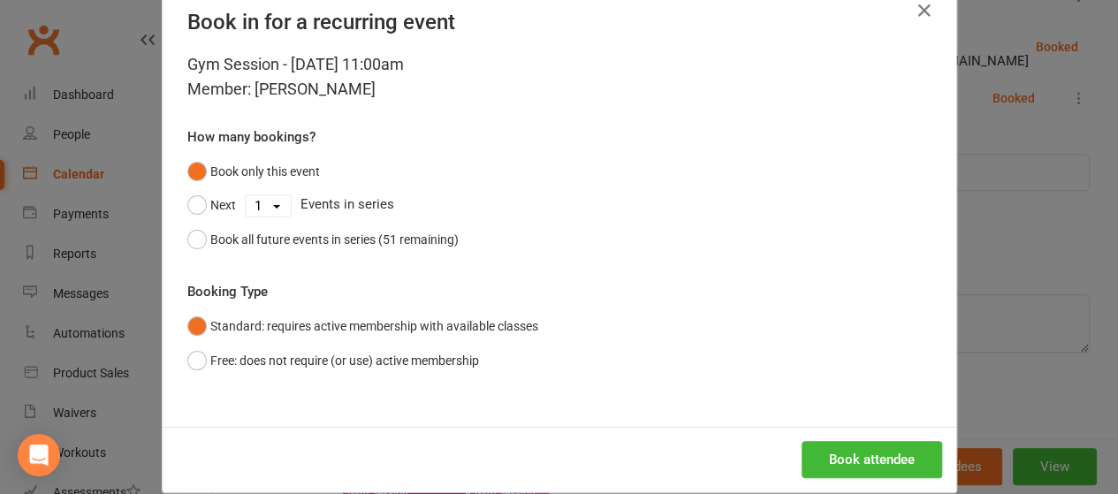
scroll to position [65, 0]
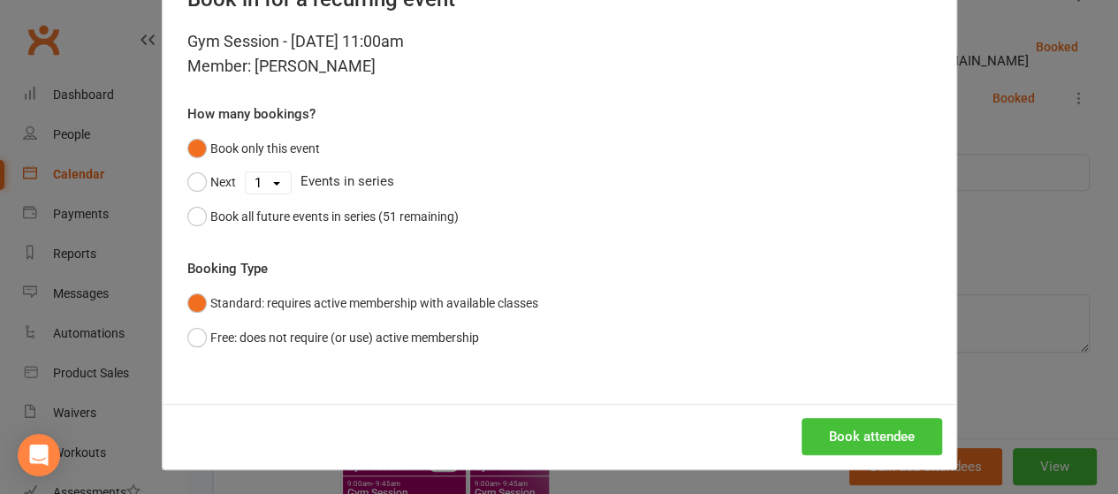
click at [879, 430] on button "Book attendee" at bounding box center [872, 436] width 141 height 37
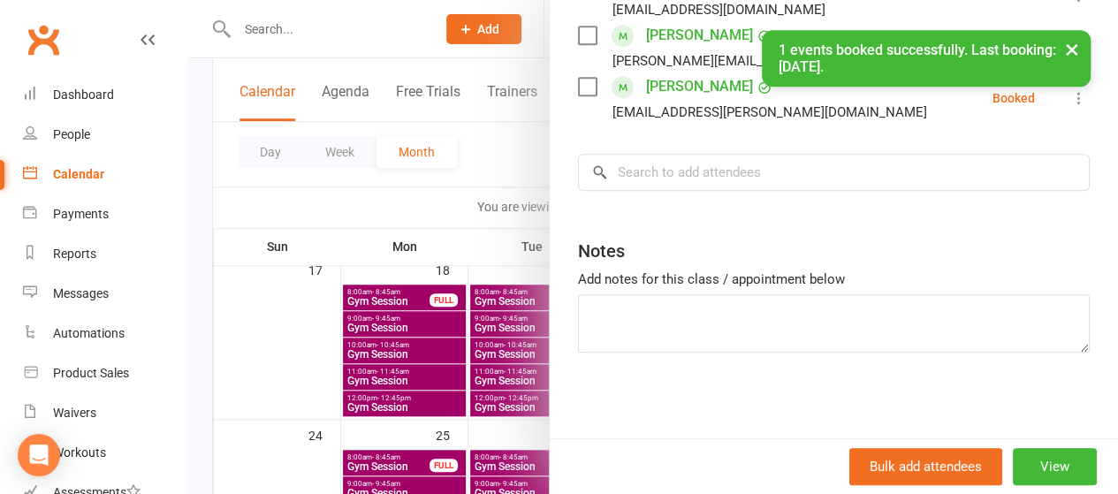
scroll to position [461, 0]
click at [382, 202] on div at bounding box center [652, 247] width 931 height 494
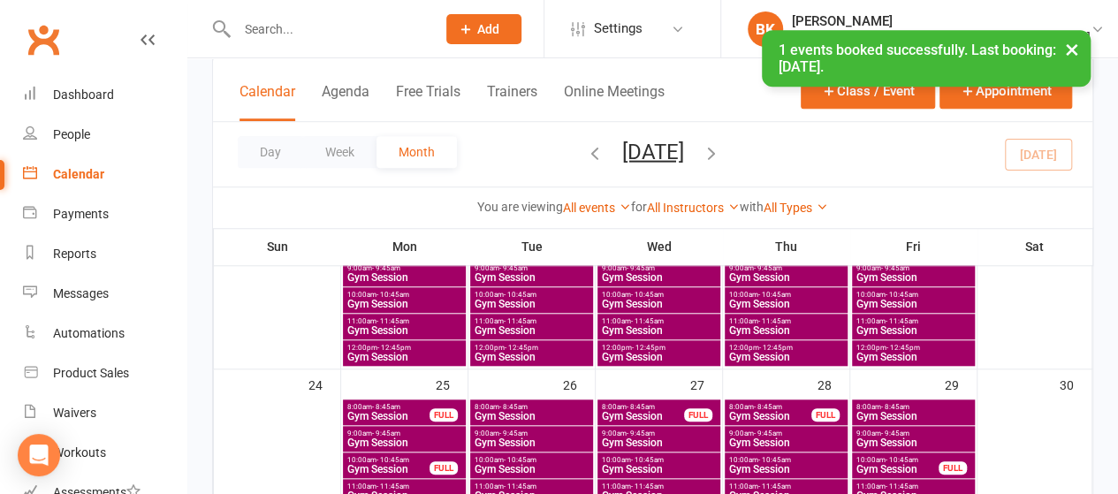
scroll to position [707, 0]
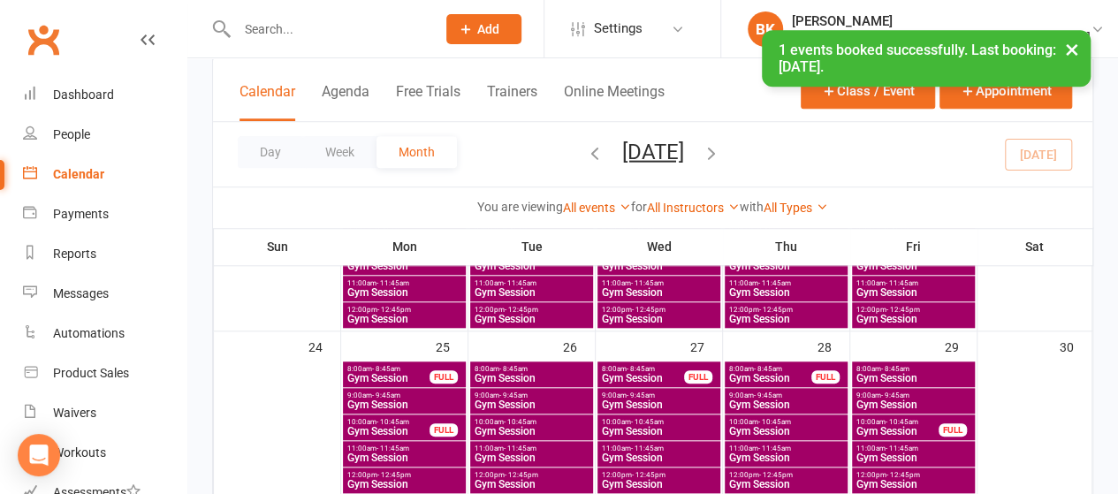
click at [690, 453] on span "Gym Session" at bounding box center [659, 458] width 116 height 11
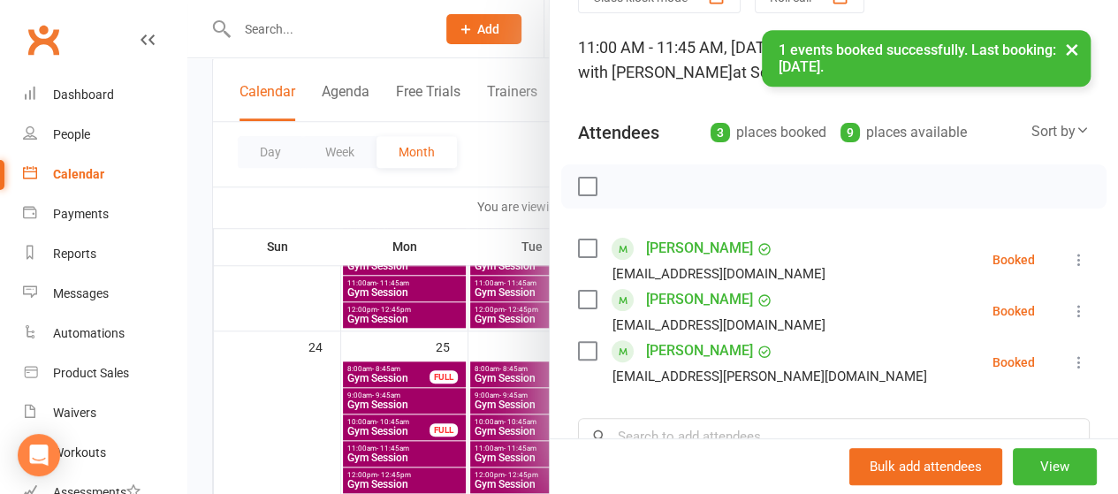
scroll to position [177, 0]
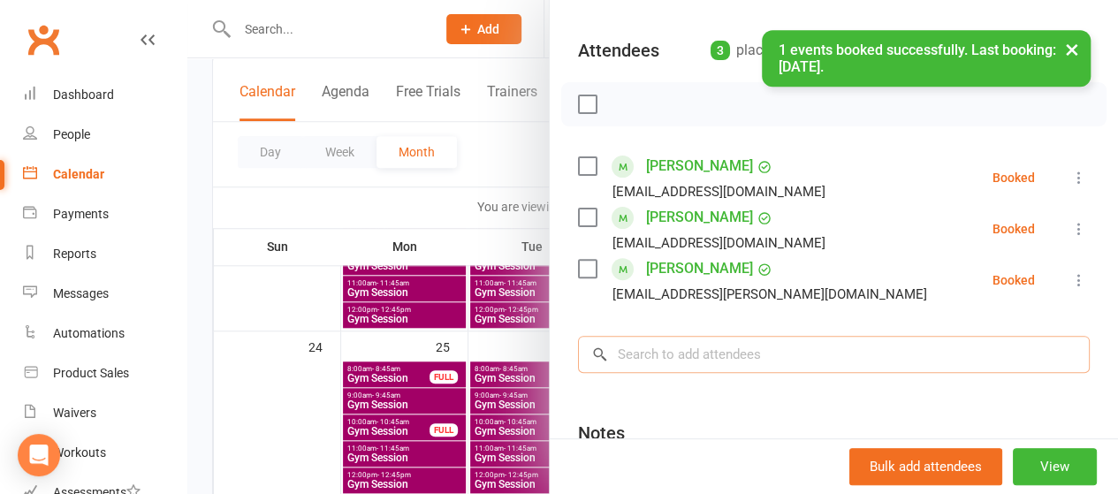
click at [675, 356] on input "search" at bounding box center [834, 354] width 512 height 37
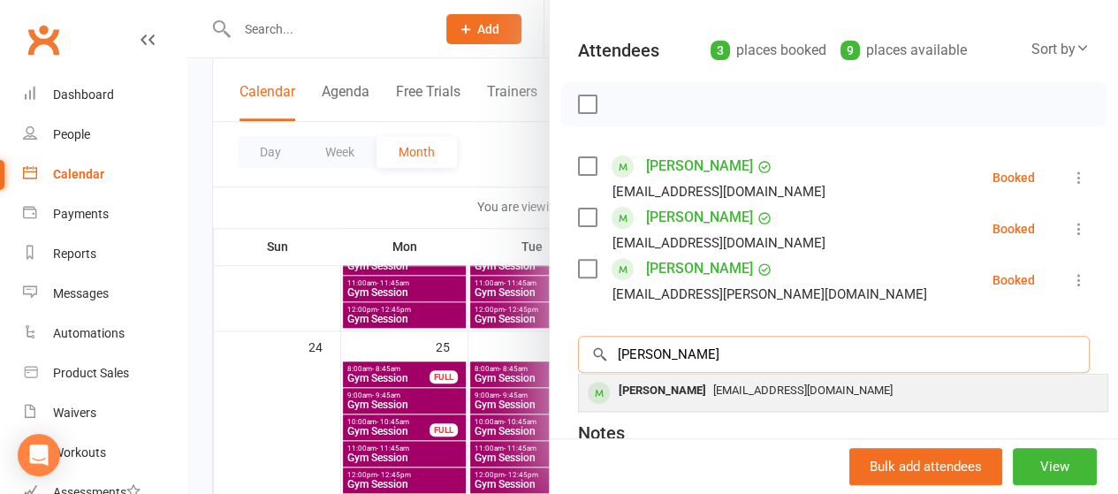
type input "wende"
click at [665, 383] on div "Wendy Barker" at bounding box center [663, 391] width 102 height 26
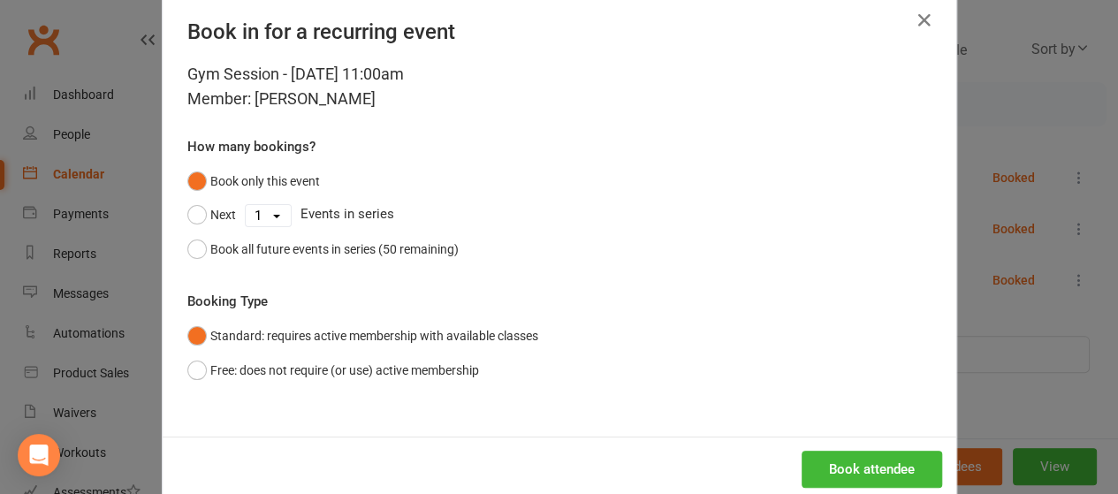
scroll to position [65, 0]
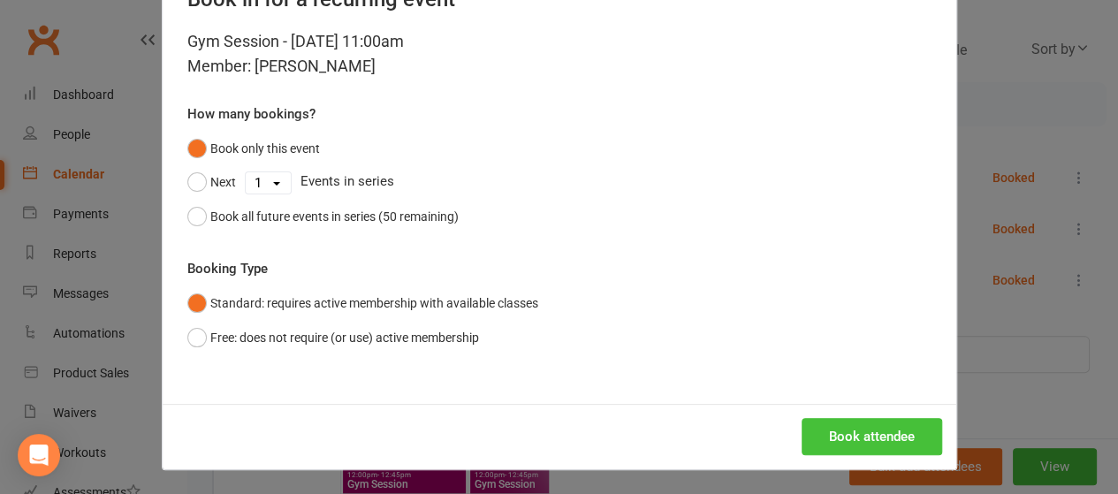
click at [846, 418] on button "Book attendee" at bounding box center [872, 436] width 141 height 37
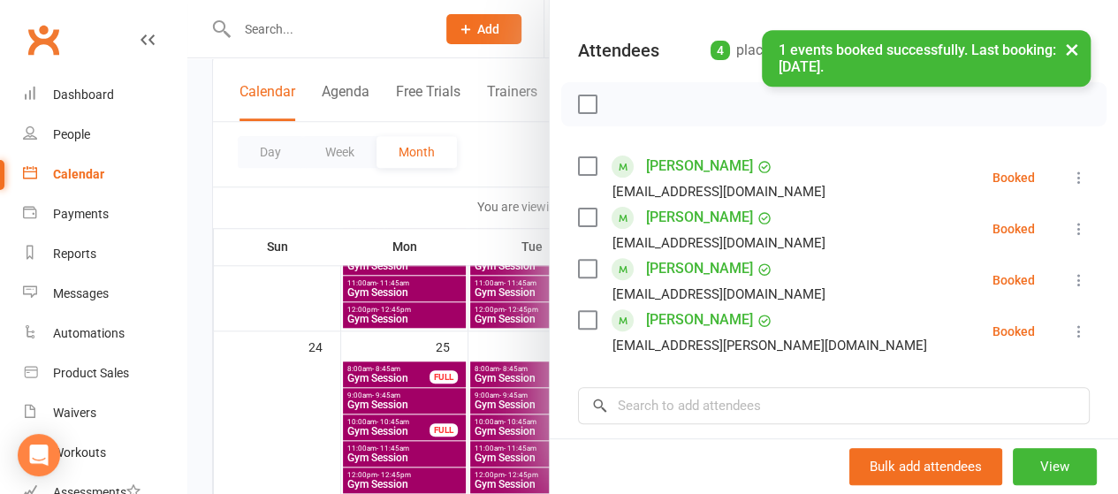
click at [405, 203] on div at bounding box center [652, 247] width 931 height 494
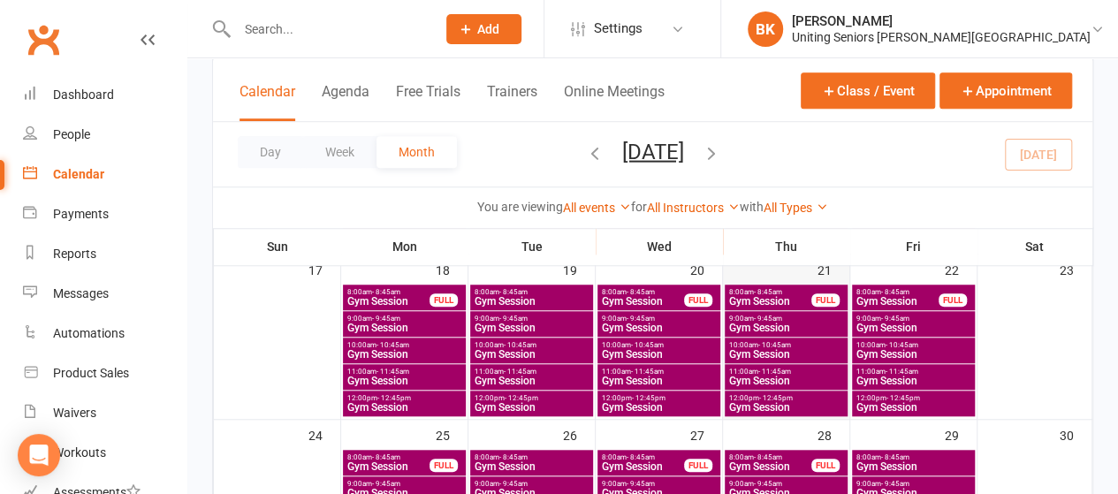
scroll to position [796, 0]
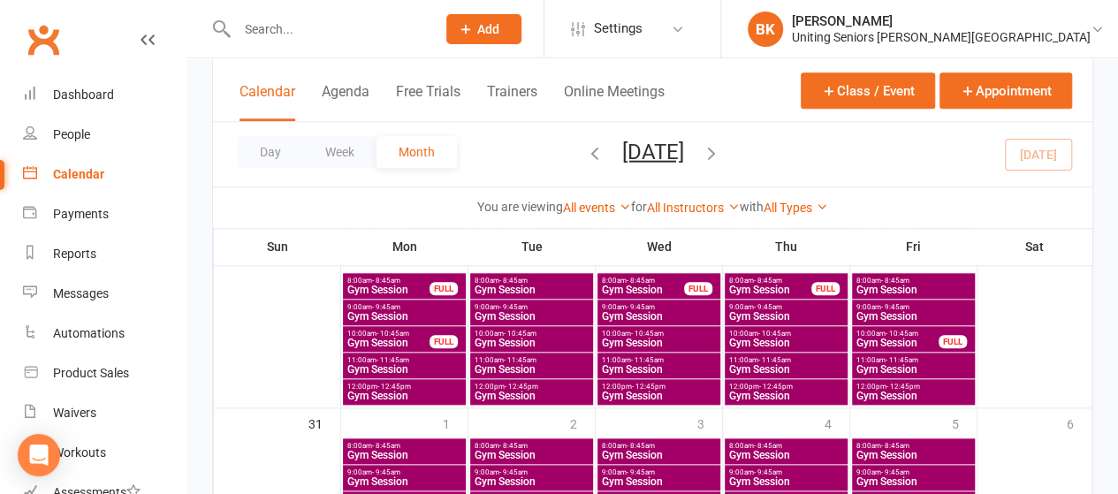
click at [908, 367] on span "Gym Session" at bounding box center [914, 369] width 116 height 11
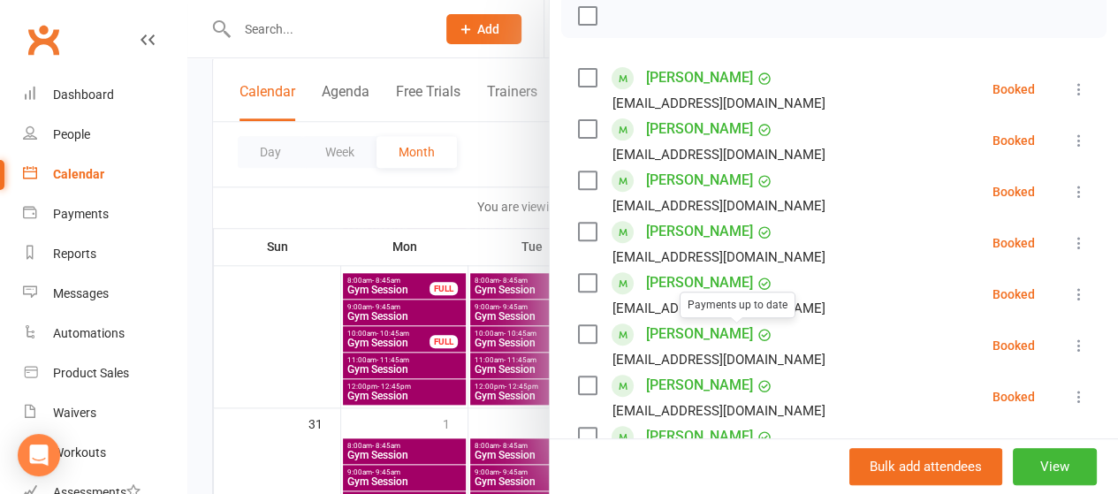
scroll to position [615, 0]
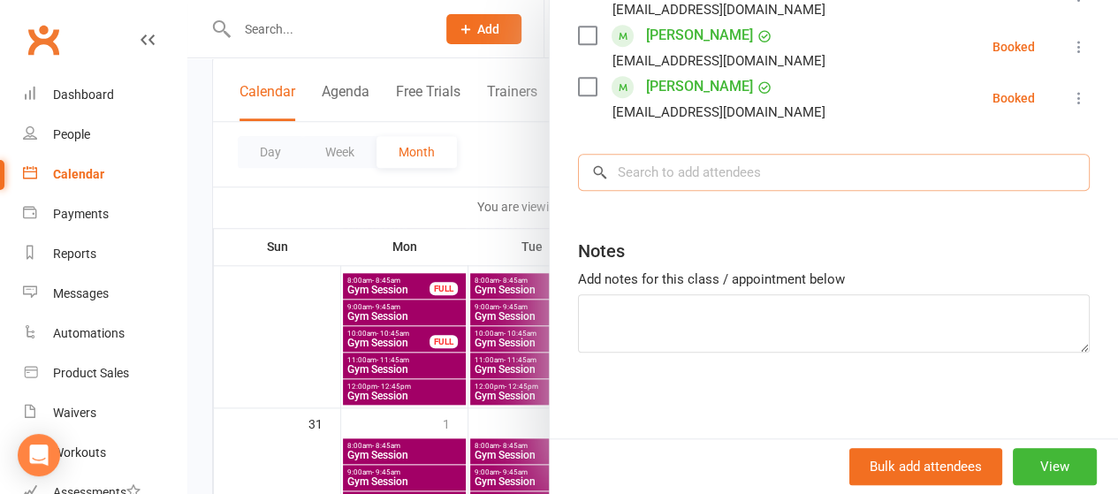
click at [669, 174] on input "search" at bounding box center [834, 172] width 512 height 37
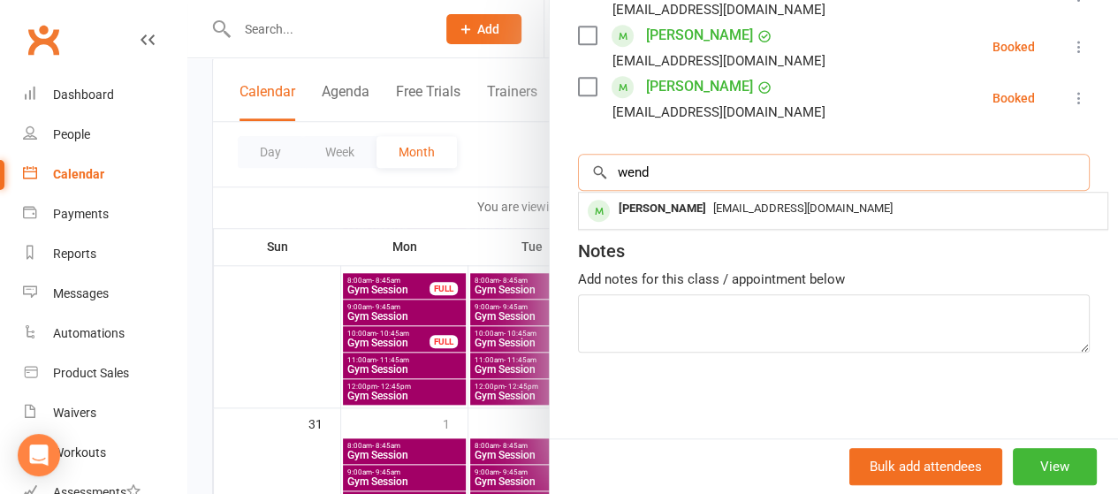
type input "wend"
click at [672, 206] on div "Wendy Barker" at bounding box center [663, 209] width 102 height 26
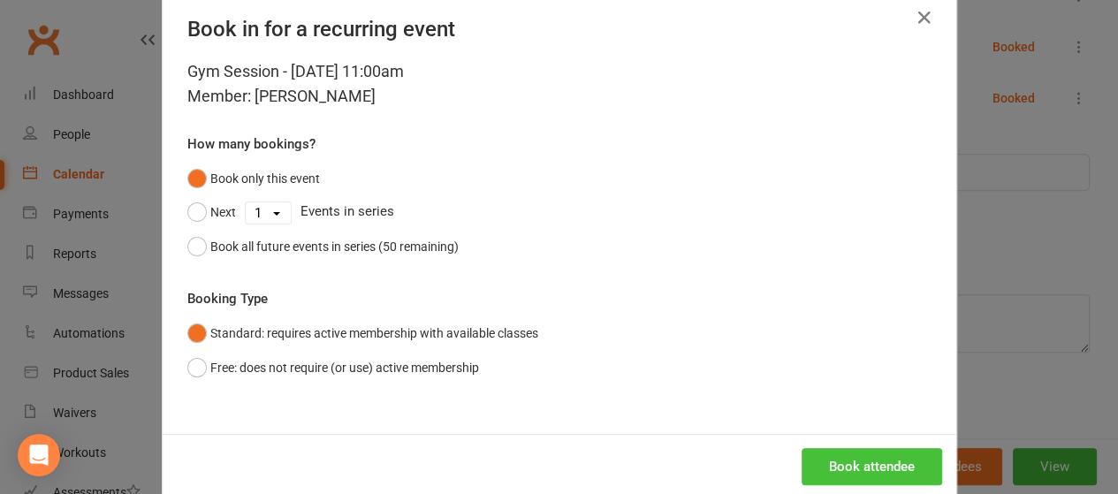
scroll to position [65, 0]
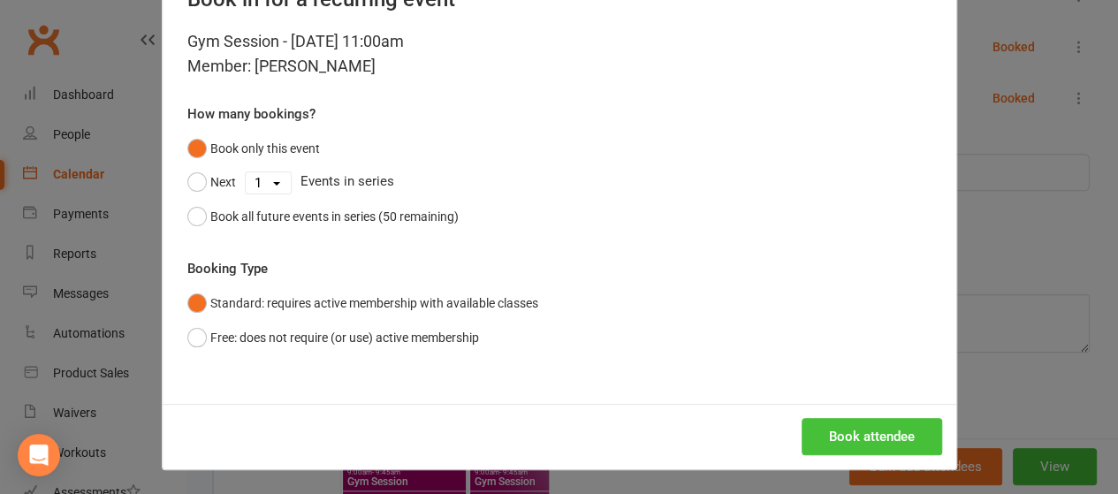
click at [849, 435] on button "Book attendee" at bounding box center [872, 436] width 141 height 37
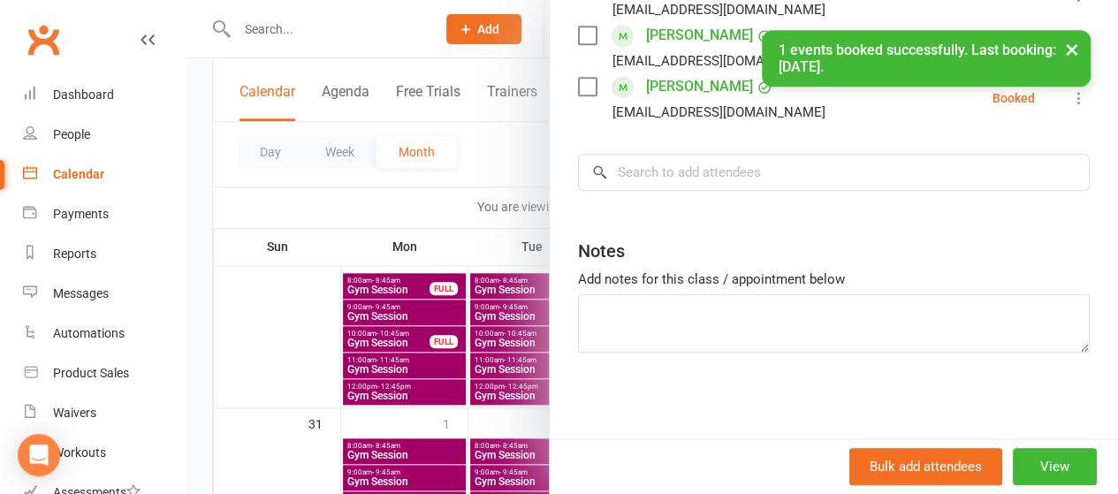
scroll to position [667, 0]
click at [476, 133] on div at bounding box center [652, 247] width 931 height 494
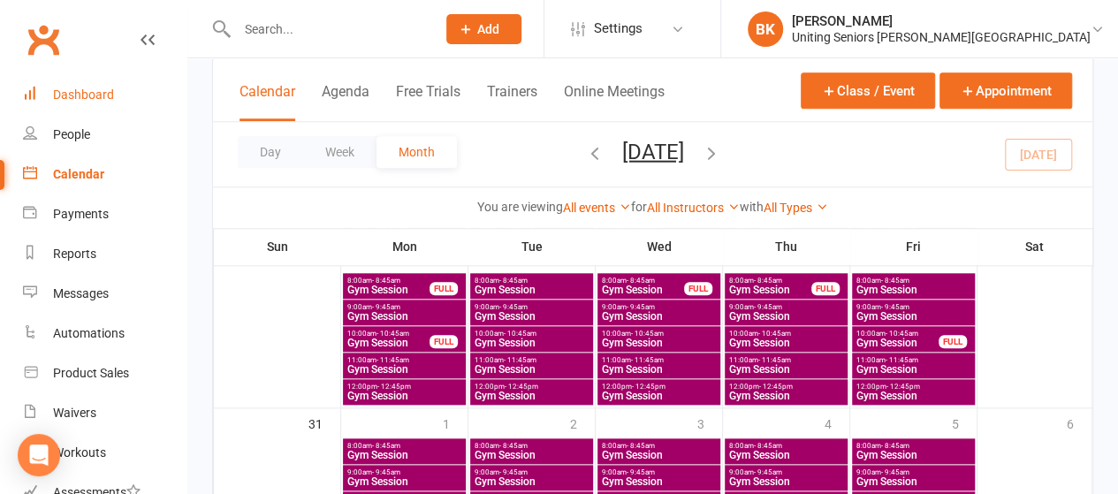
click at [147, 104] on link "Dashboard" at bounding box center [105, 95] width 164 height 40
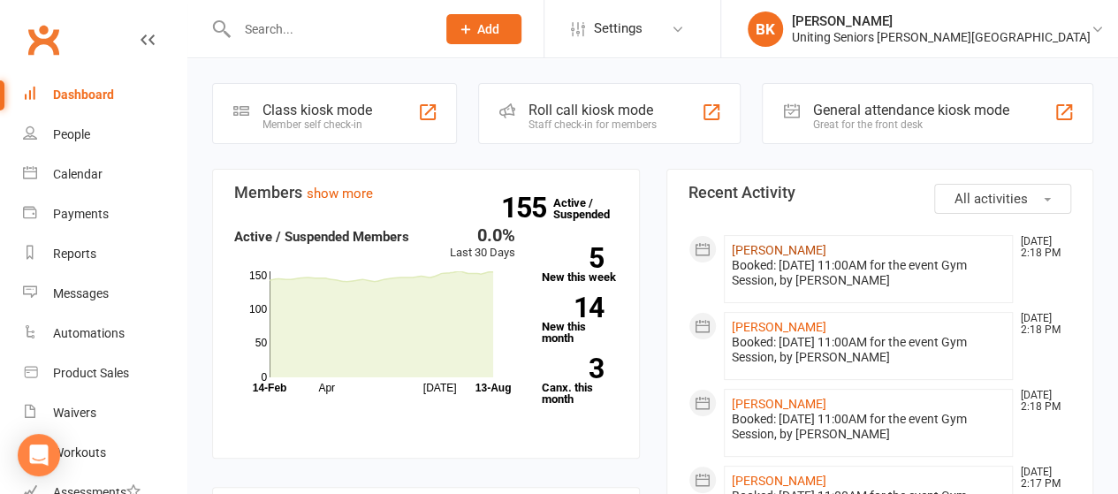
click at [799, 245] on link "Wendy Barker" at bounding box center [779, 250] width 95 height 14
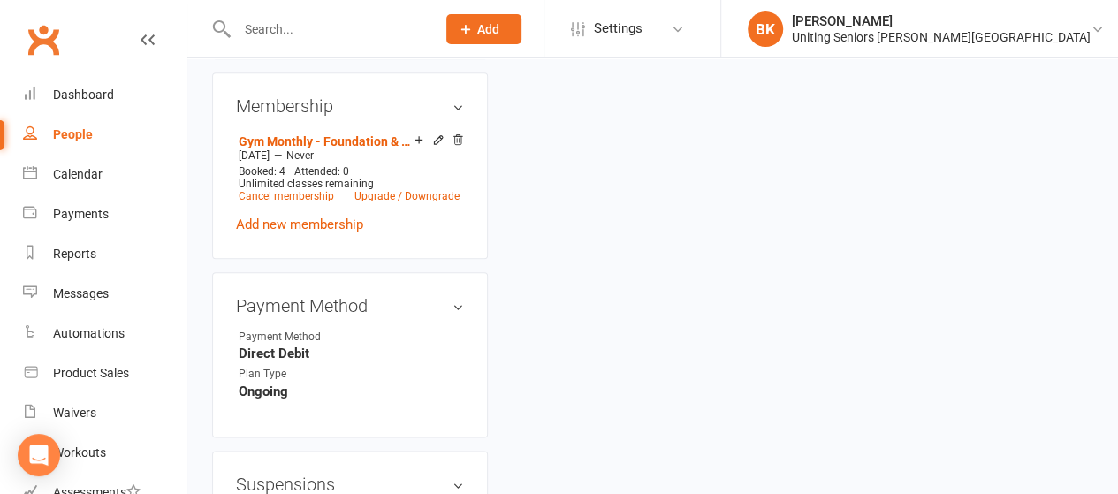
scroll to position [1326, 0]
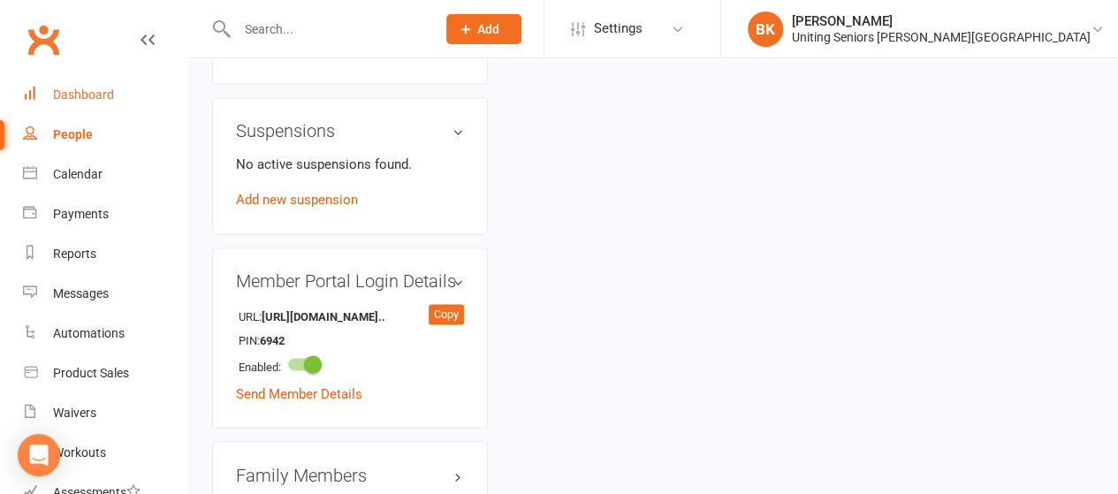
click at [108, 93] on div "Dashboard" at bounding box center [83, 95] width 61 height 14
